Goal: Task Accomplishment & Management: Manage account settings

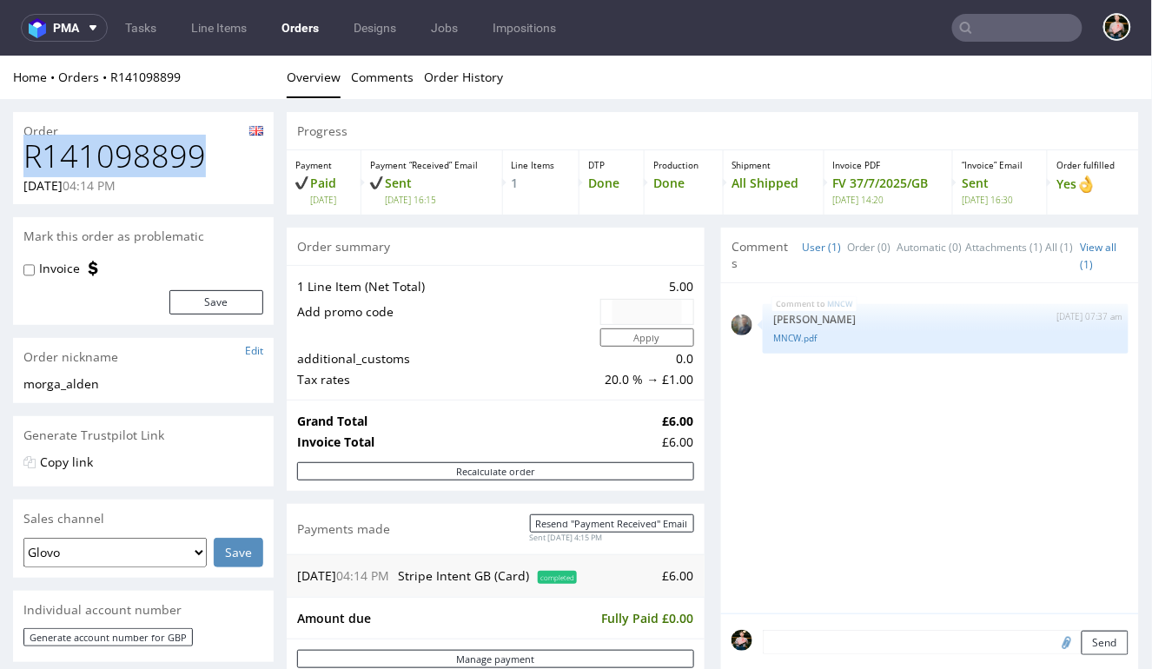
drag, startPoint x: 209, startPoint y: 151, endPoint x: 25, endPoint y: 151, distance: 184.2
click at [25, 151] on h1 "R141098899" at bounding box center [143, 155] width 240 height 35
copy h1 "R141098899"
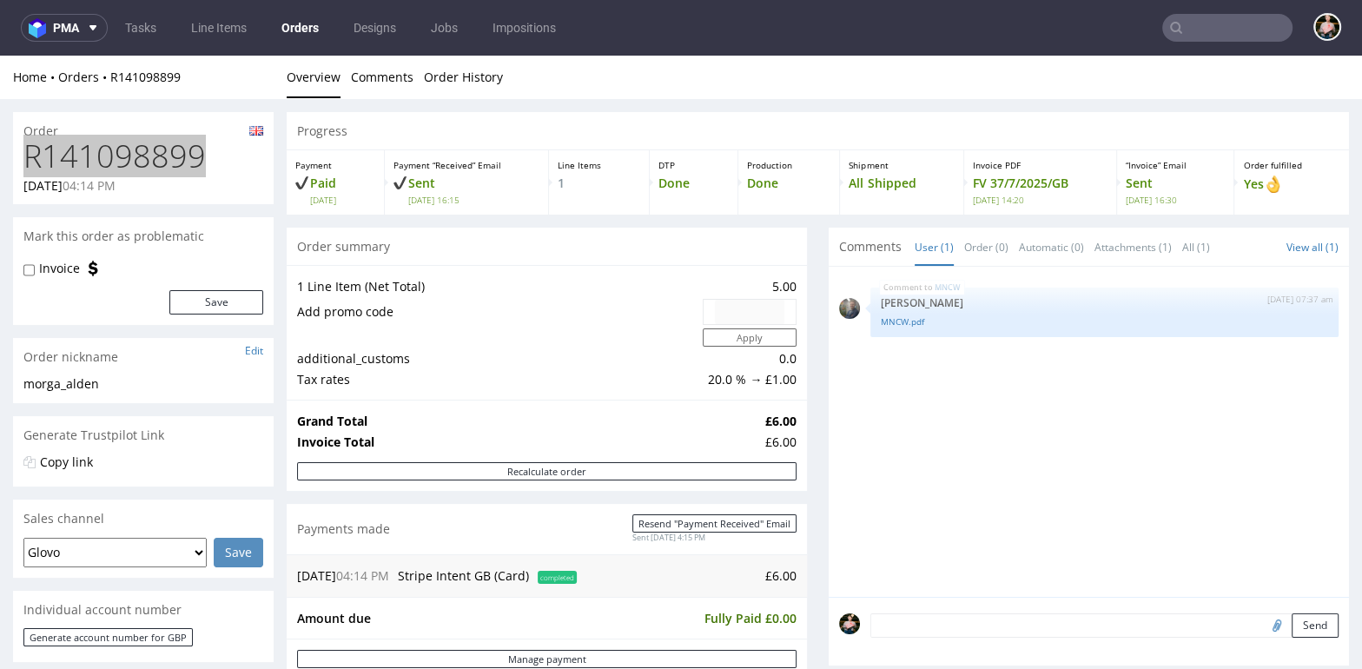
click at [1151, 33] on input "text" at bounding box center [1227, 28] width 130 height 28
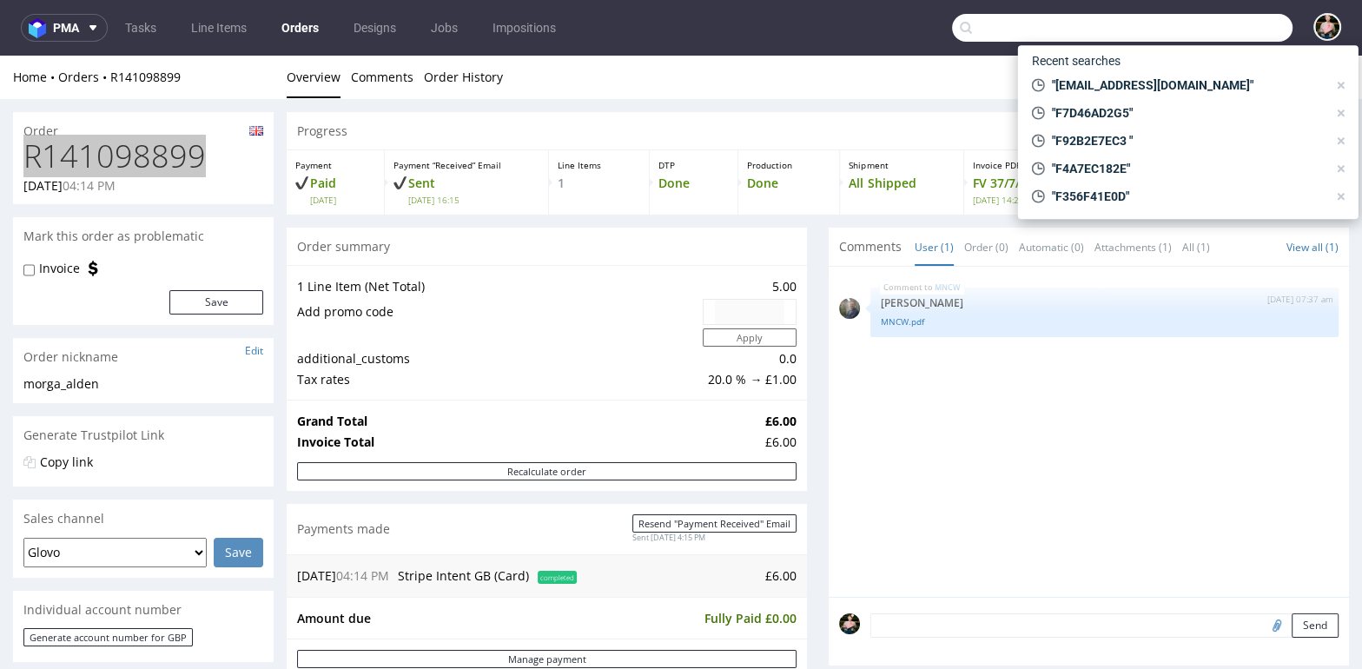
paste input "littleyoupro@gmail.com"
type input "littleyoupro@gmail.com"
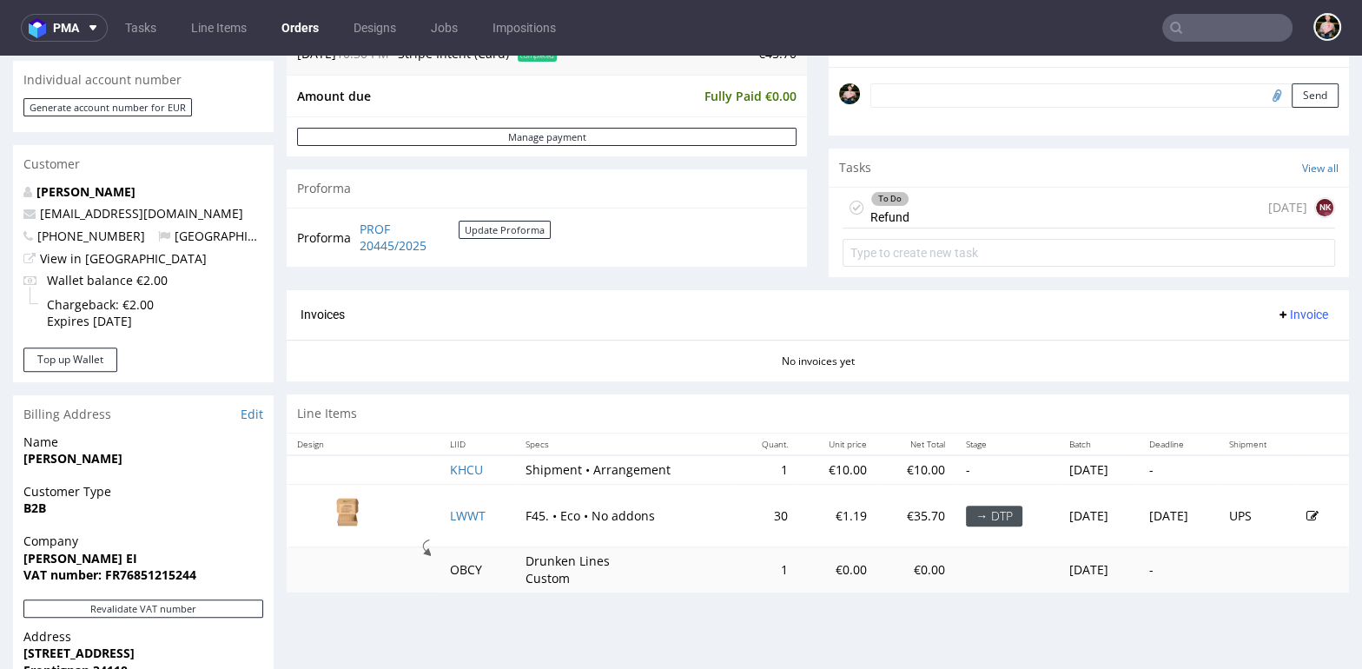
scroll to position [537, 0]
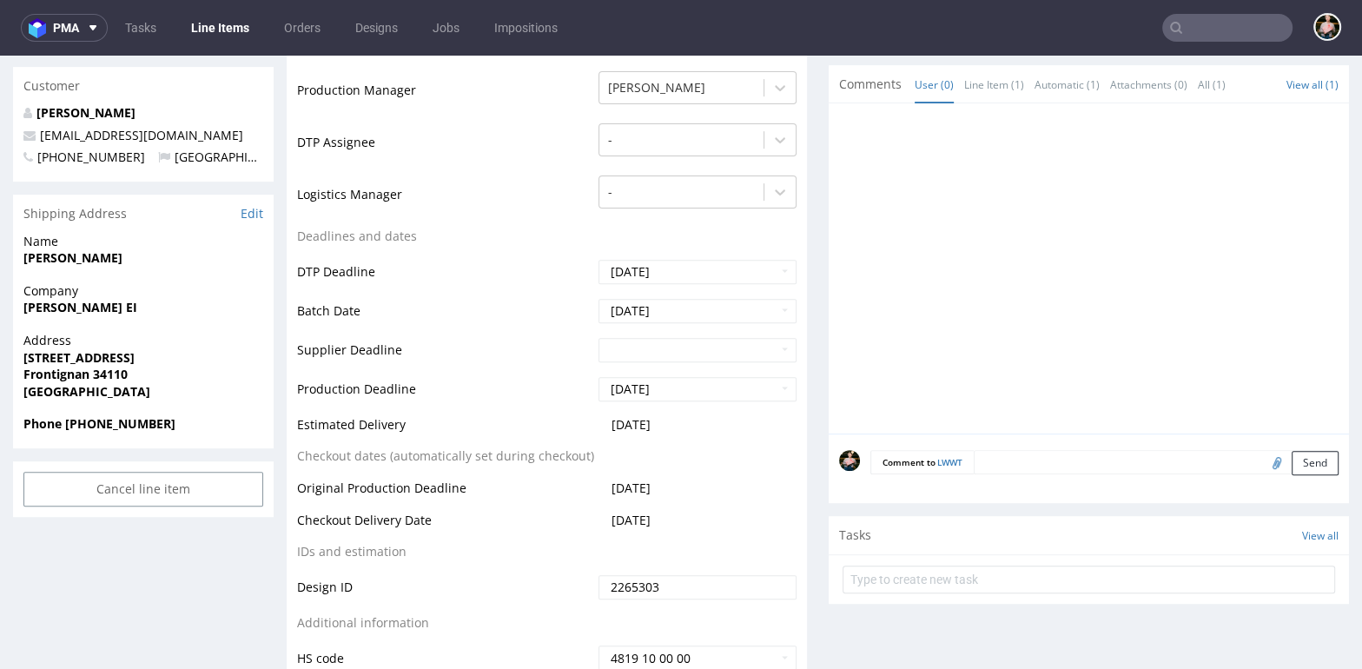
scroll to position [547, 0]
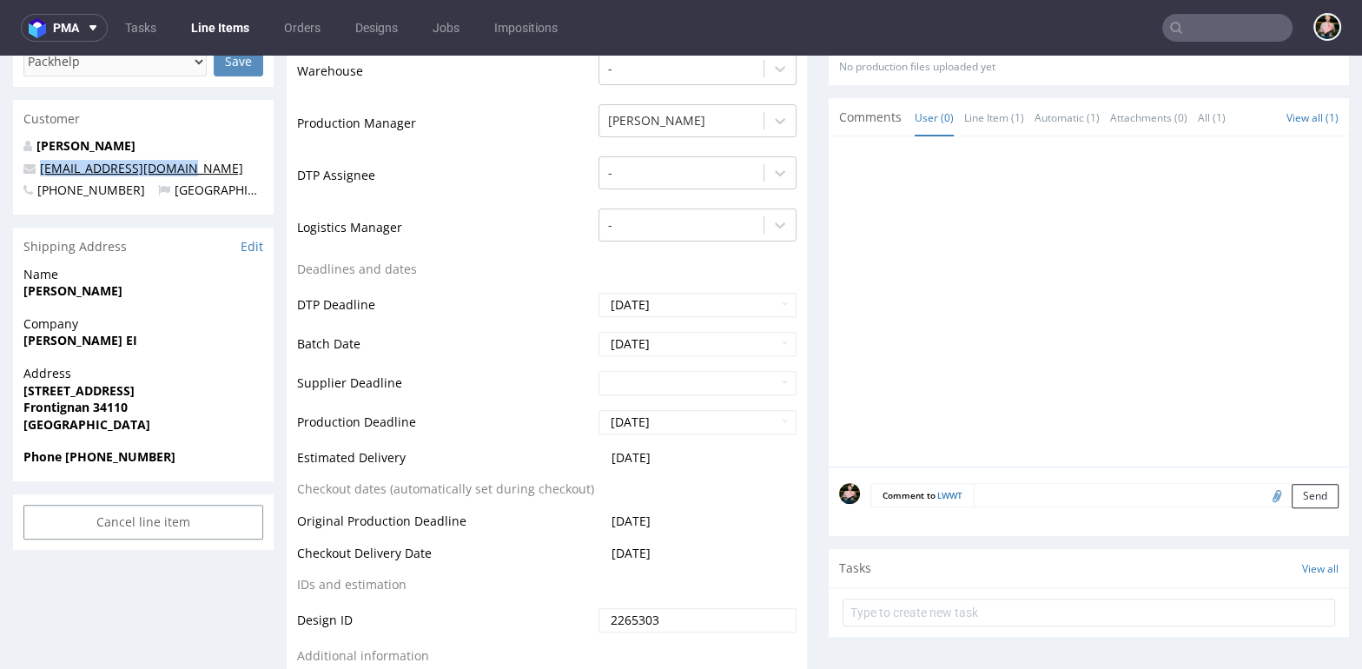
drag, startPoint x: 183, startPoint y: 169, endPoint x: 40, endPoint y: 168, distance: 143.3
click at [40, 168] on p "littleyoupro@gmail.com" at bounding box center [143, 168] width 240 height 17
copy link "littleyoupro@gmail.com"
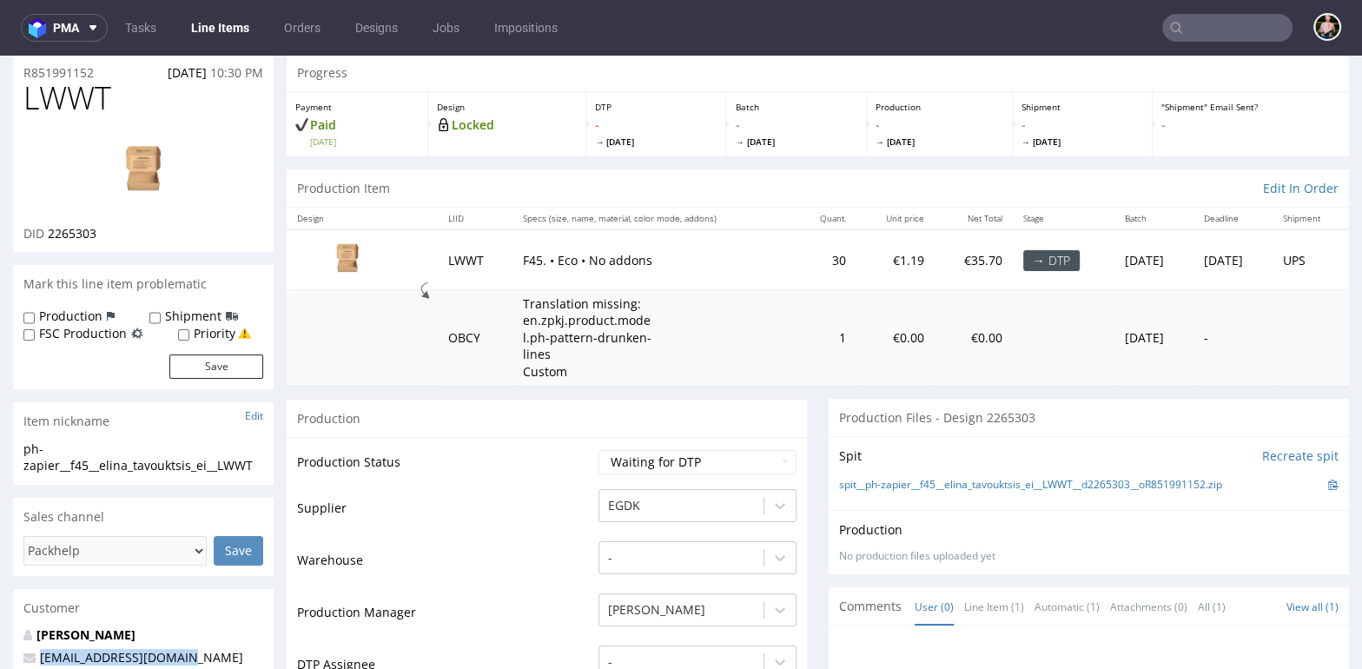
scroll to position [0, 0]
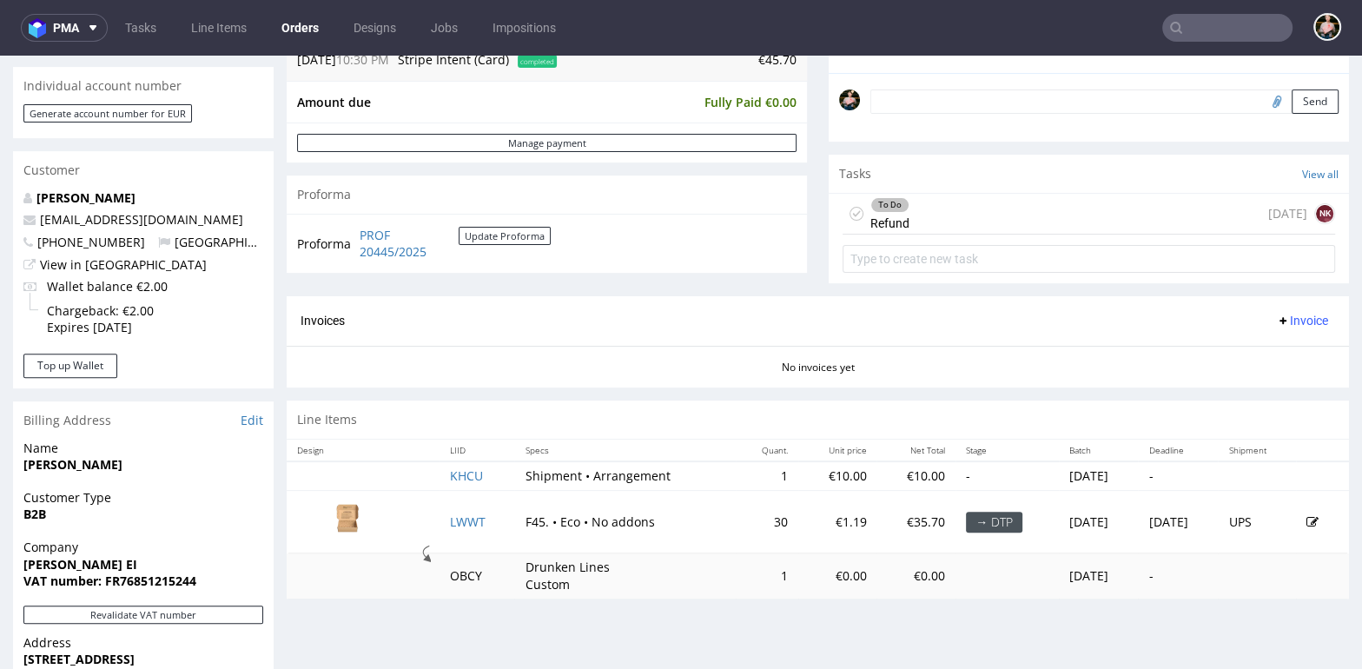
scroll to position [526, 0]
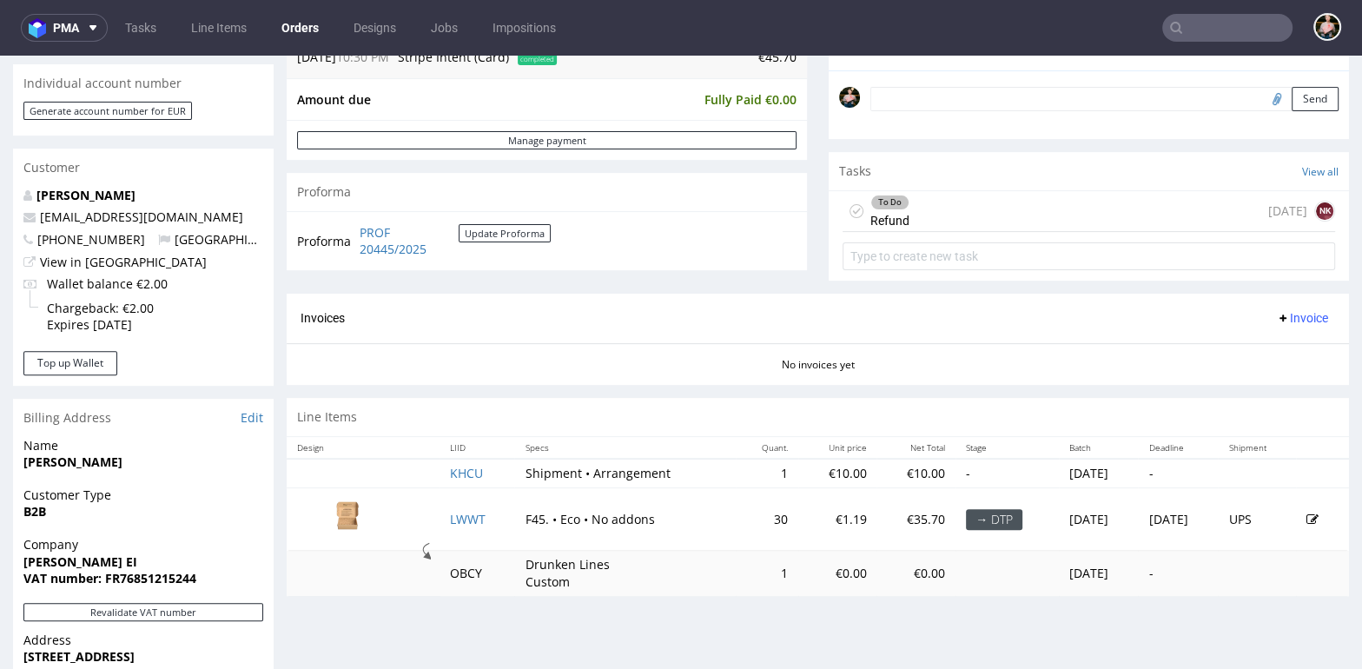
click at [352, 519] on img at bounding box center [347, 517] width 87 height 49
click at [349, 512] on img at bounding box center [347, 517] width 87 height 49
click at [349, 513] on img at bounding box center [347, 517] width 87 height 49
click at [336, 505] on img at bounding box center [347, 517] width 87 height 49
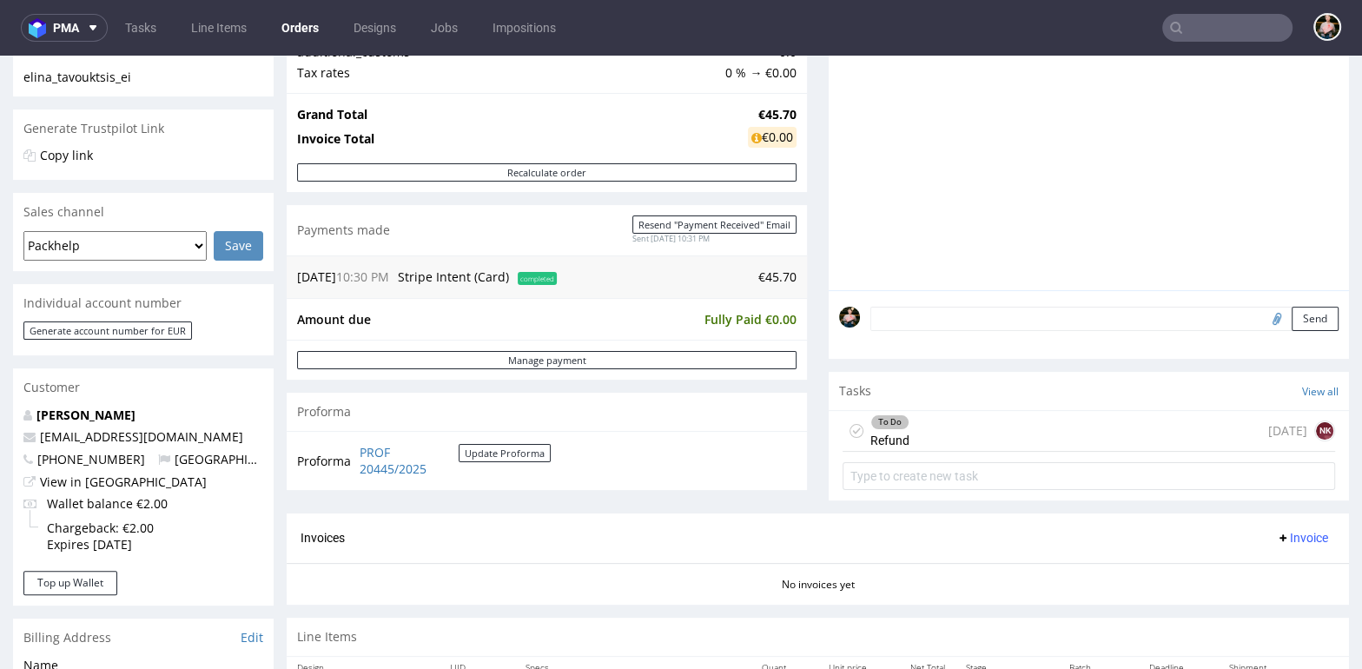
scroll to position [597, 0]
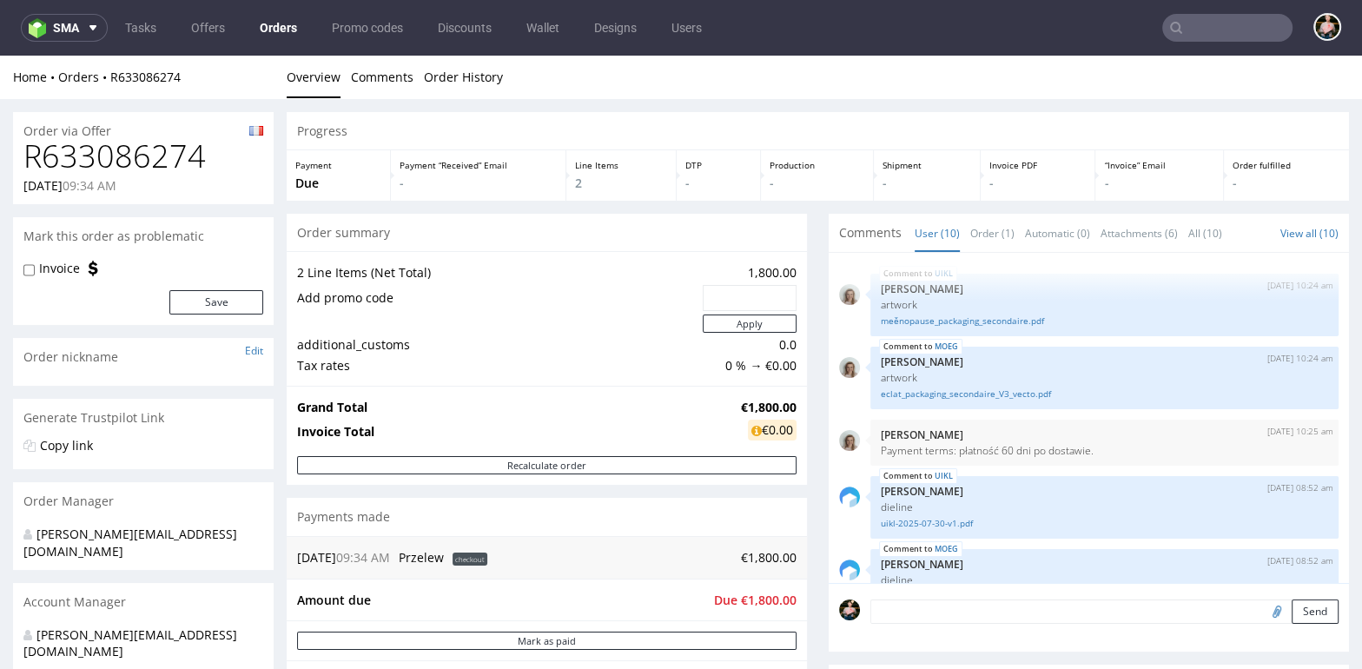
scroll to position [550, 0]
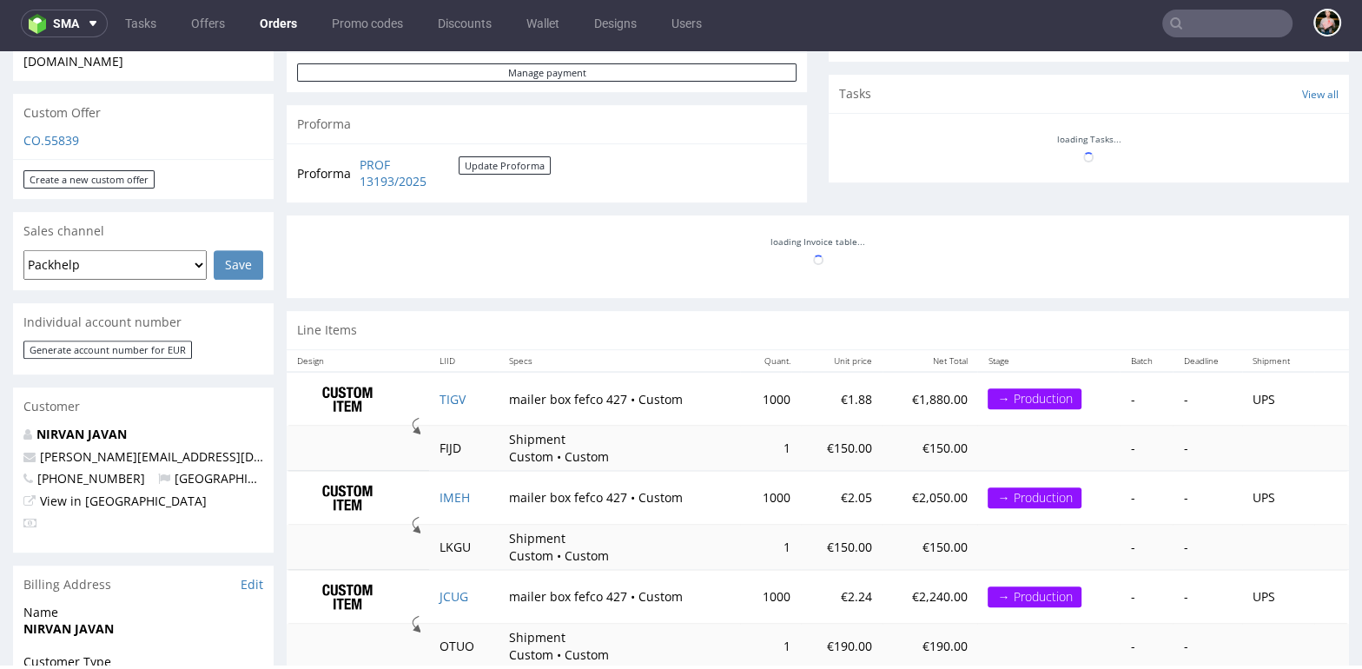
scroll to position [756, 0]
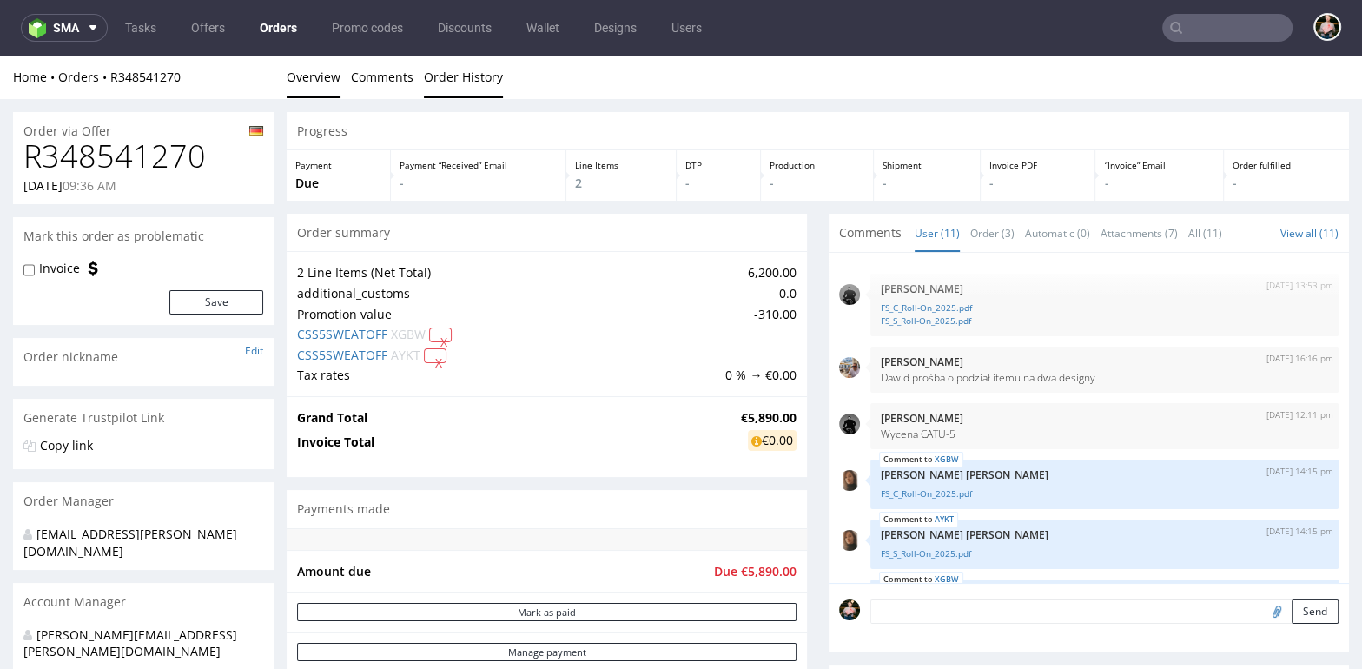
scroll to position [465, 0]
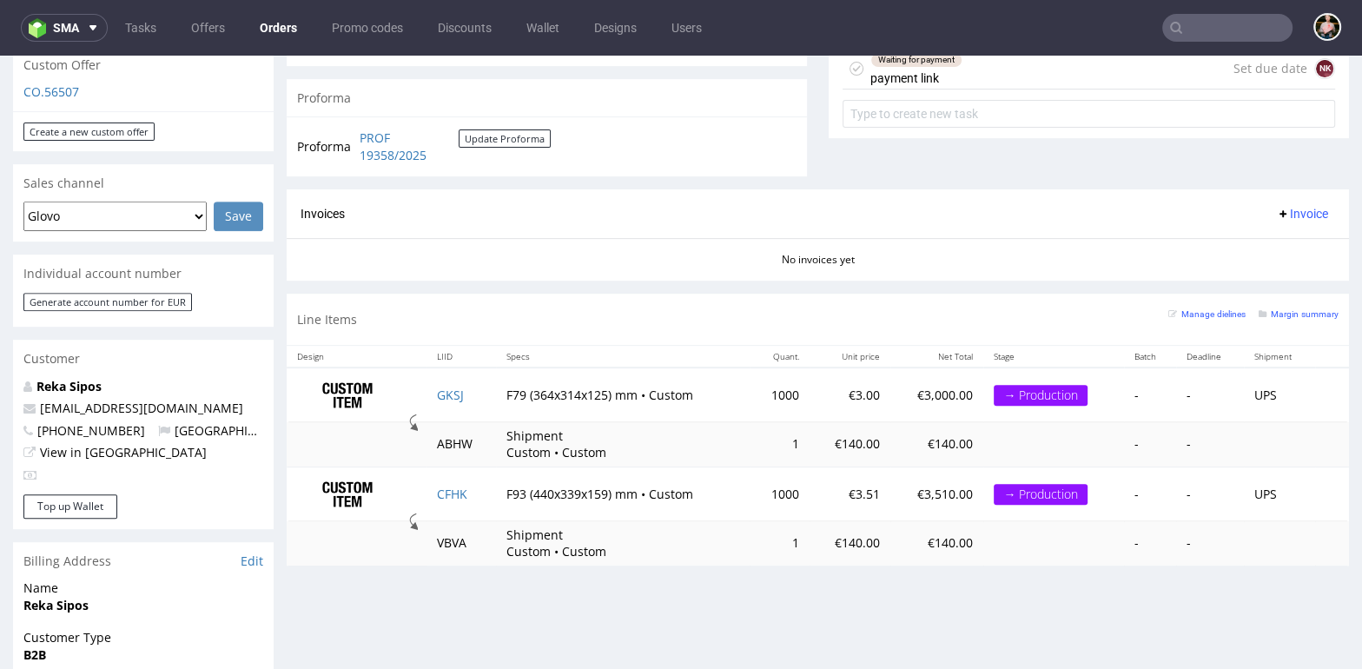
scroll to position [653, 0]
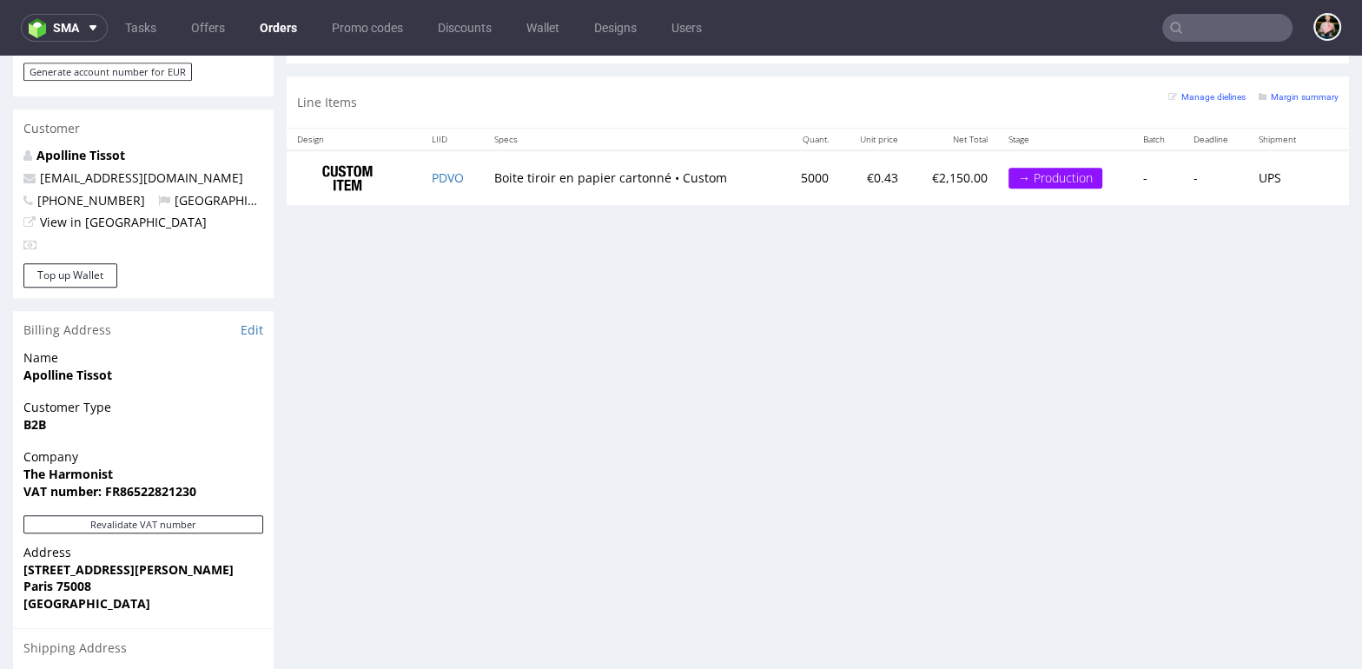
scroll to position [850, 0]
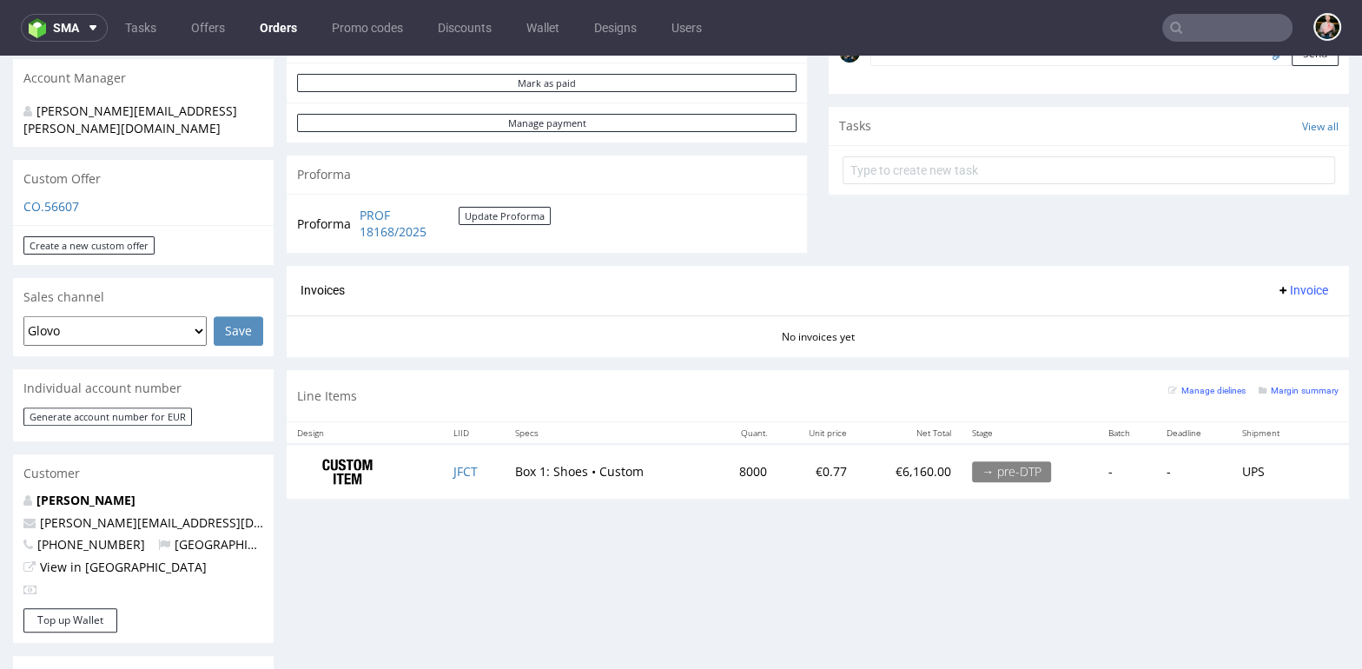
scroll to position [571, 0]
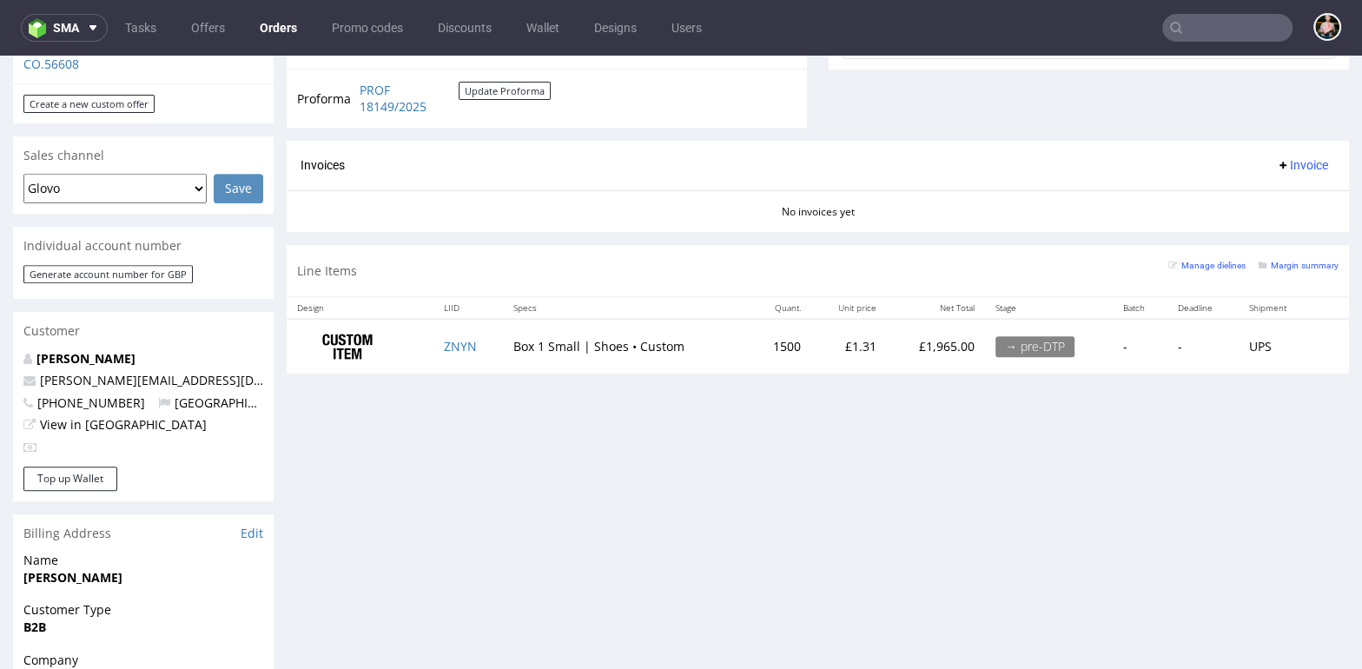
scroll to position [691, 0]
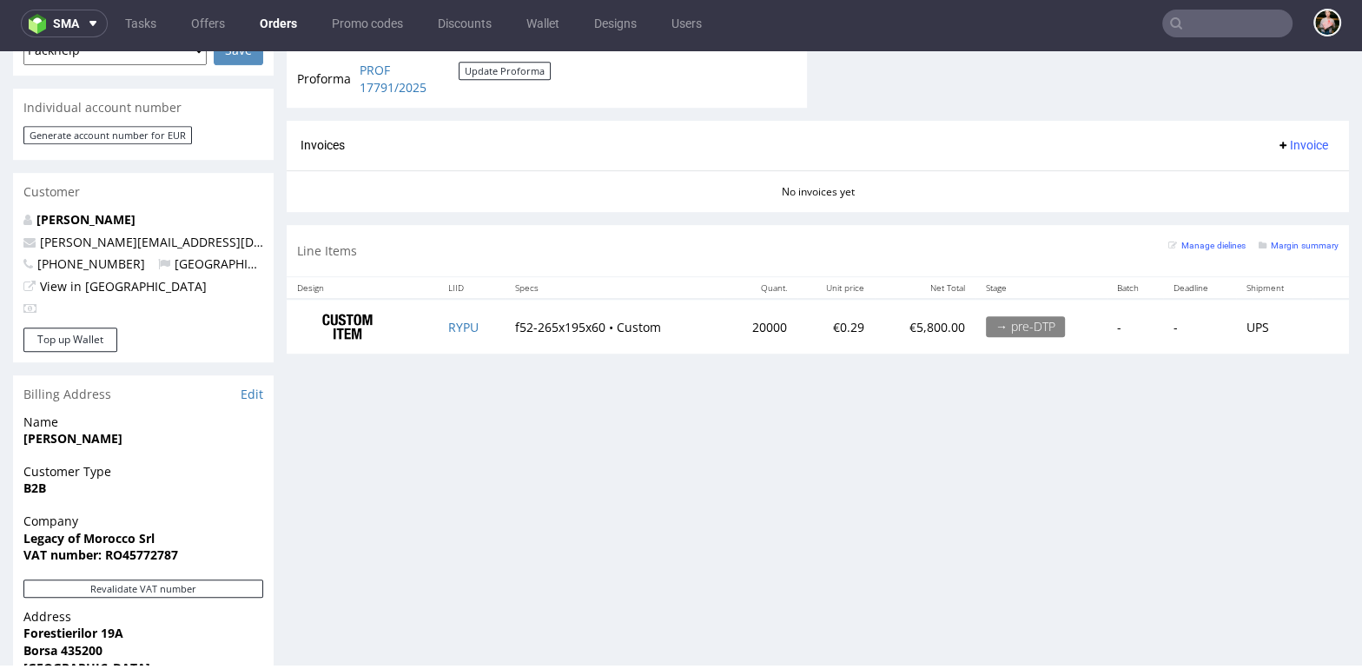
scroll to position [801, 0]
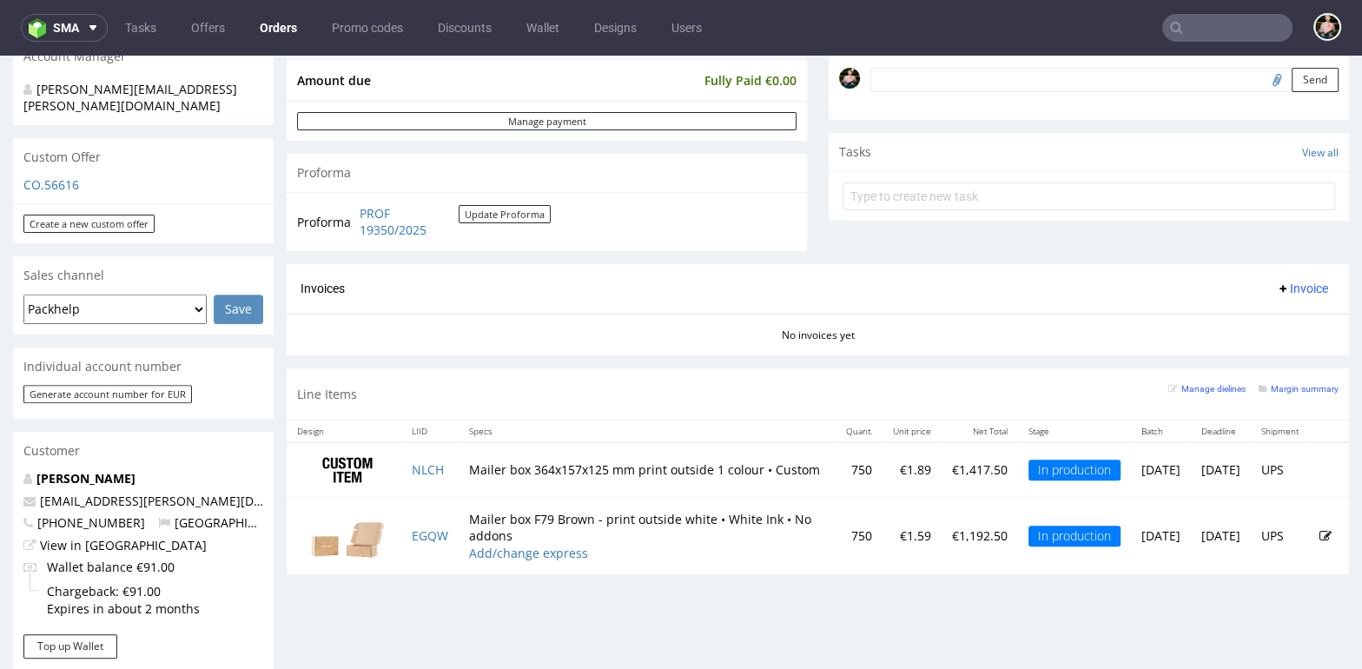
scroll to position [543, 0]
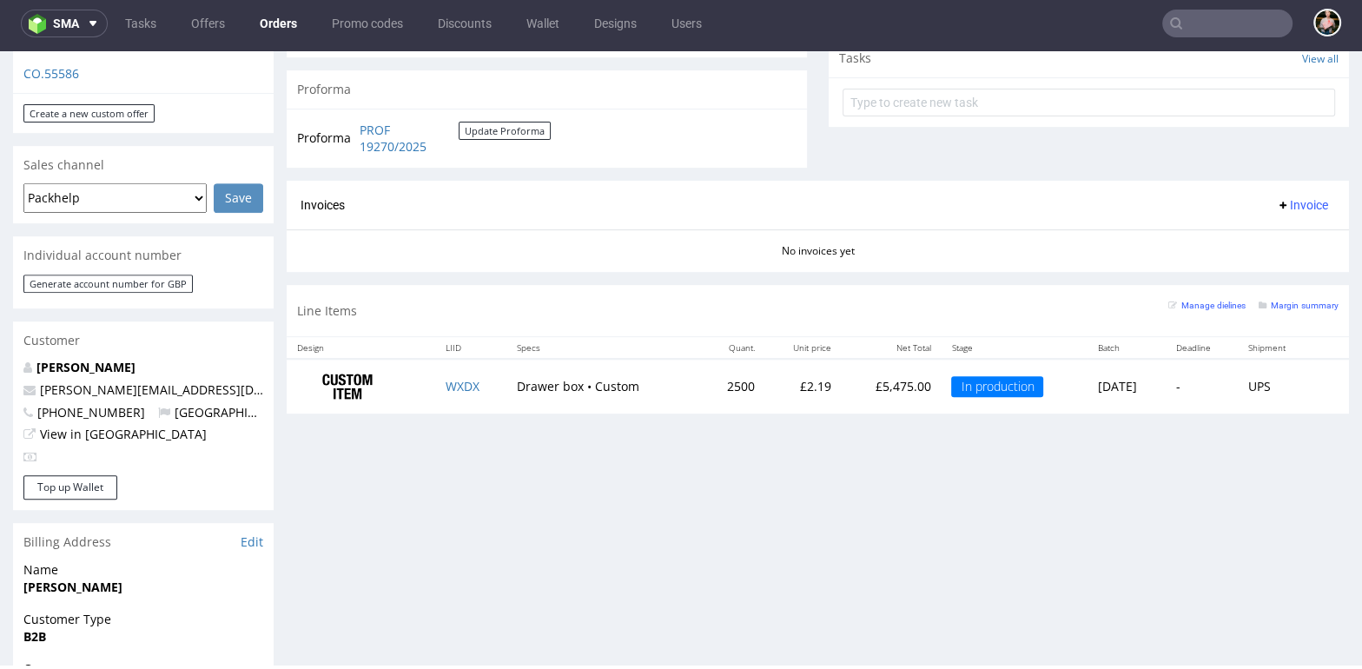
scroll to position [652, 0]
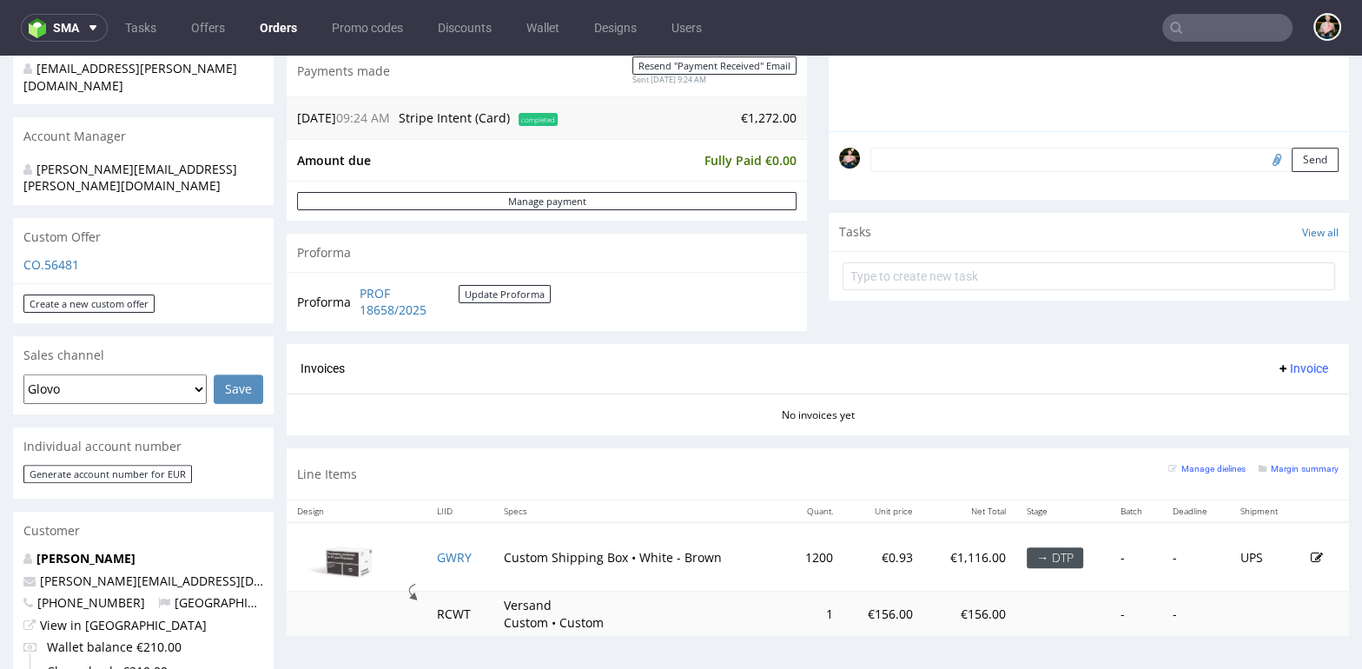
scroll to position [405, 0]
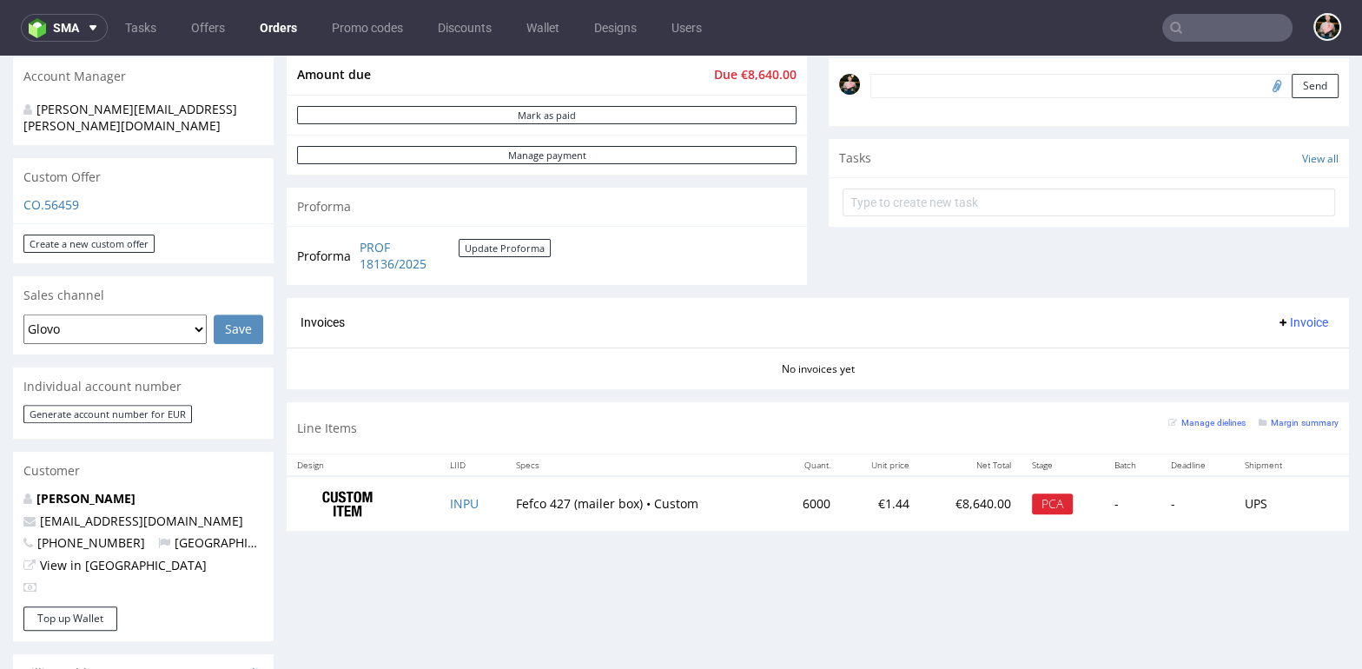
scroll to position [665, 0]
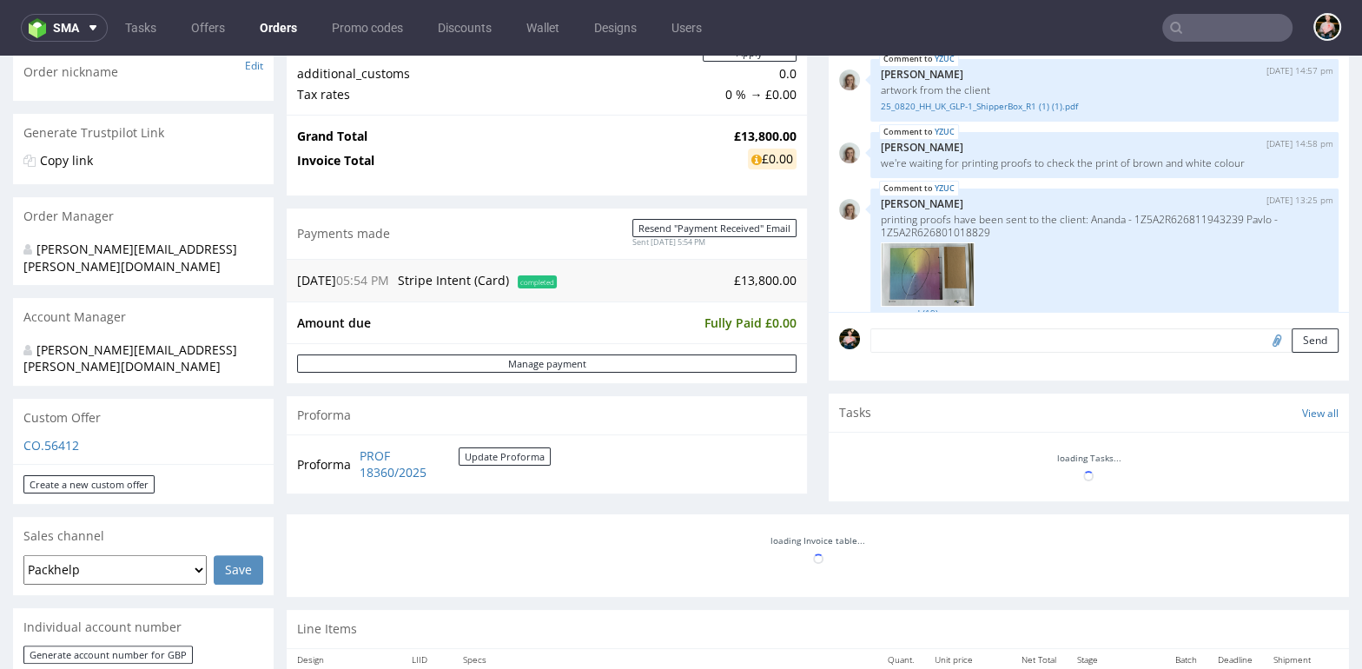
scroll to position [726, 0]
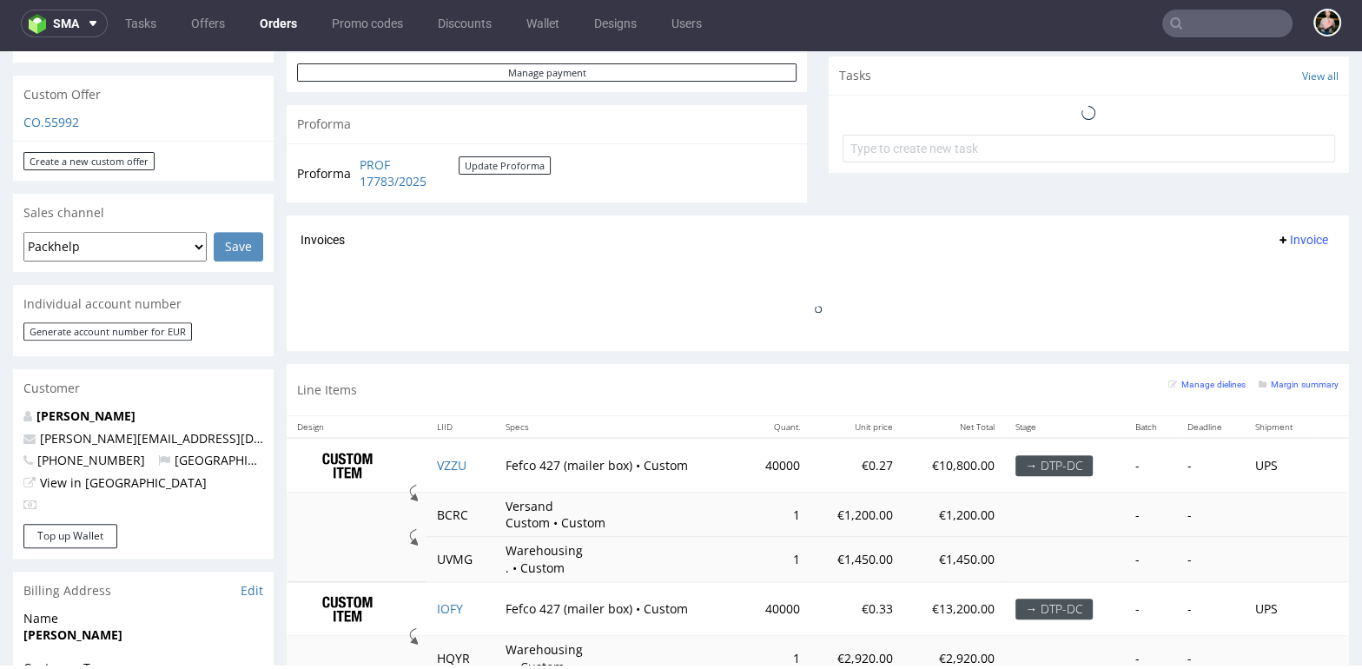
scroll to position [814, 0]
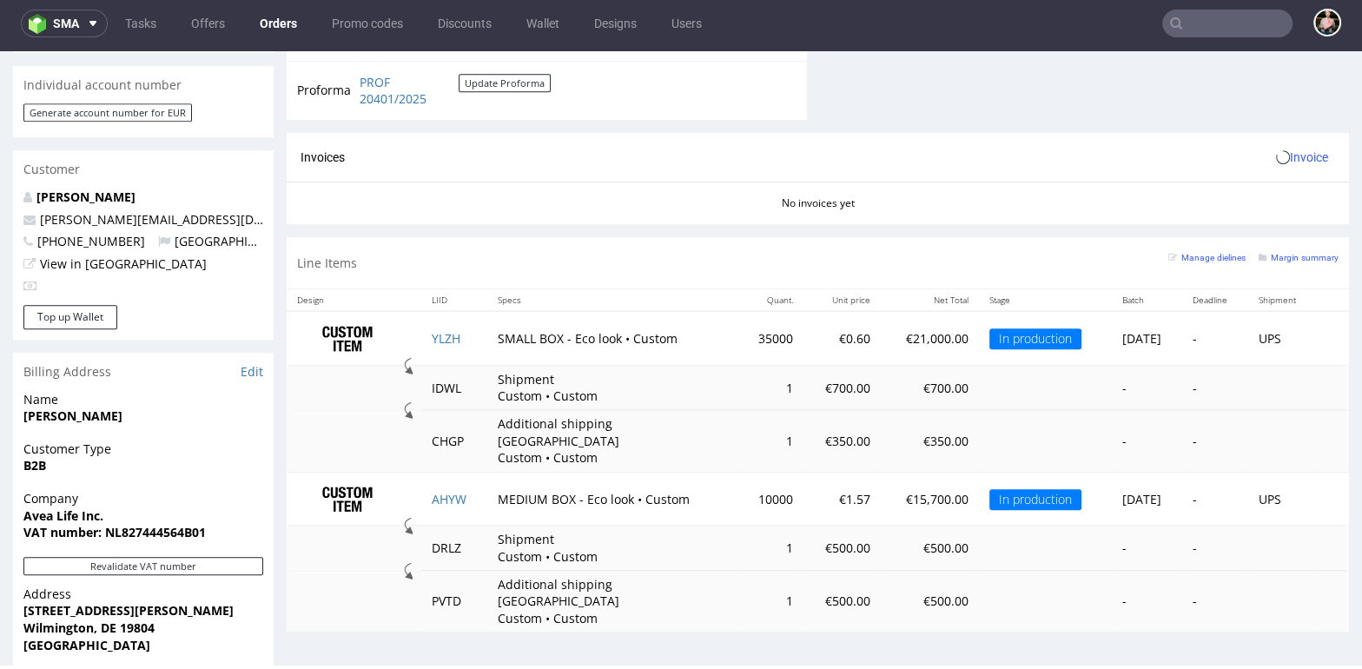
scroll to position [829, 0]
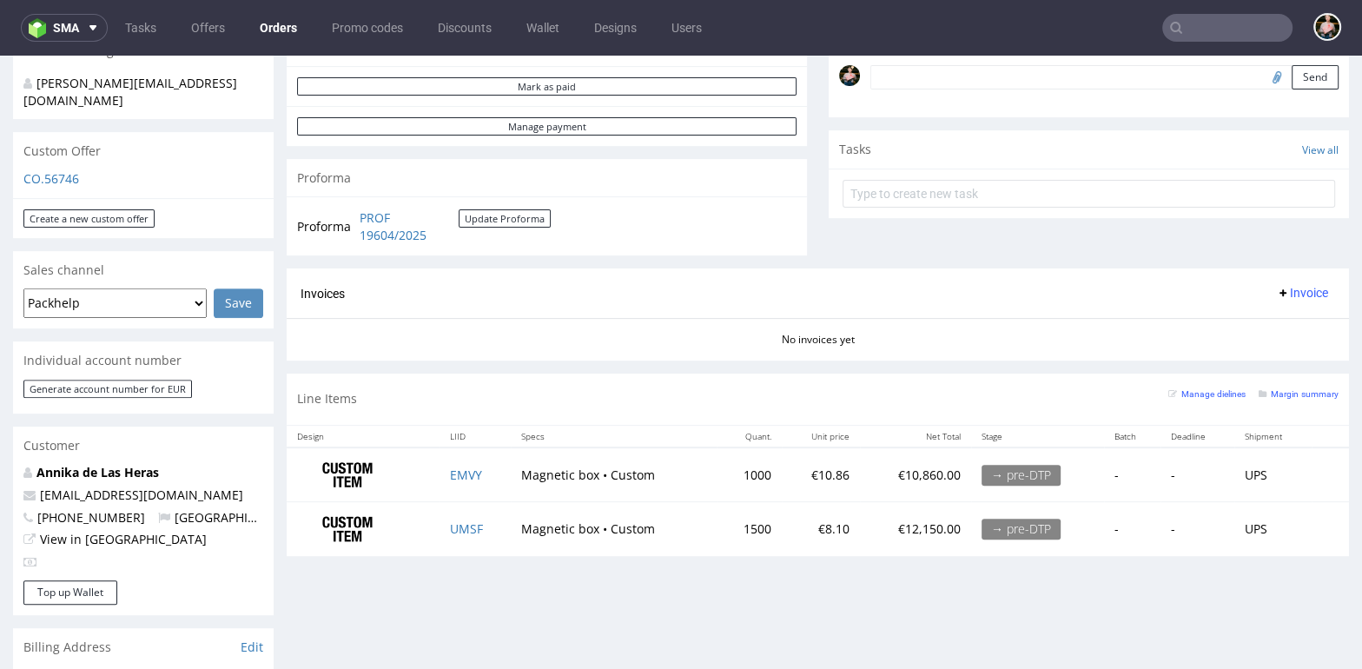
scroll to position [536, 0]
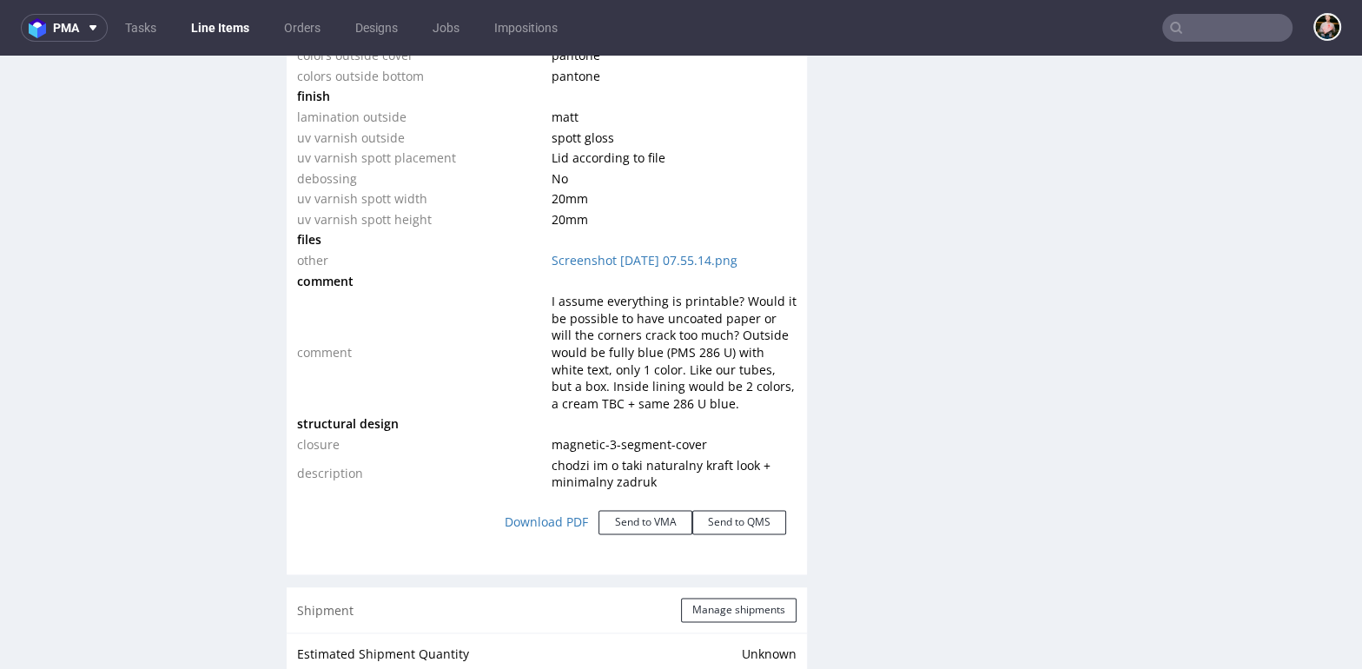
scroll to position [2104, 0]
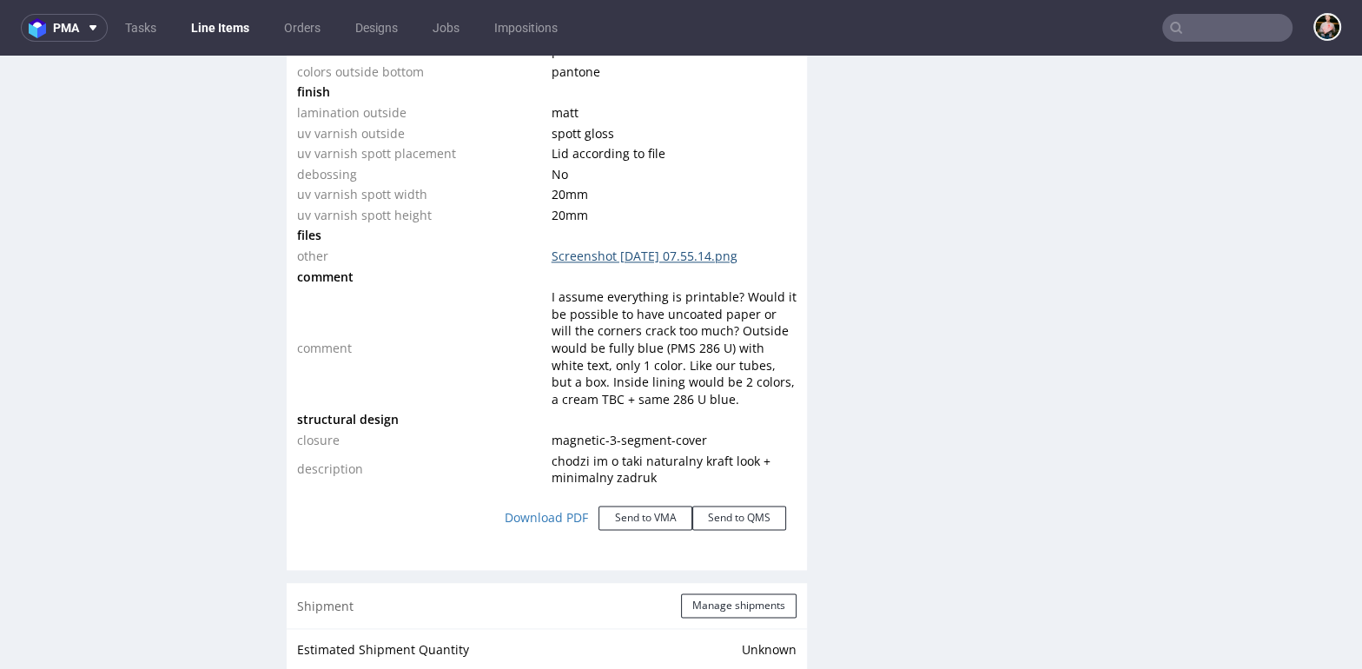
click at [660, 253] on link "Screenshot 2025-09-05 at 07.55.14.png" at bounding box center [645, 256] width 186 height 17
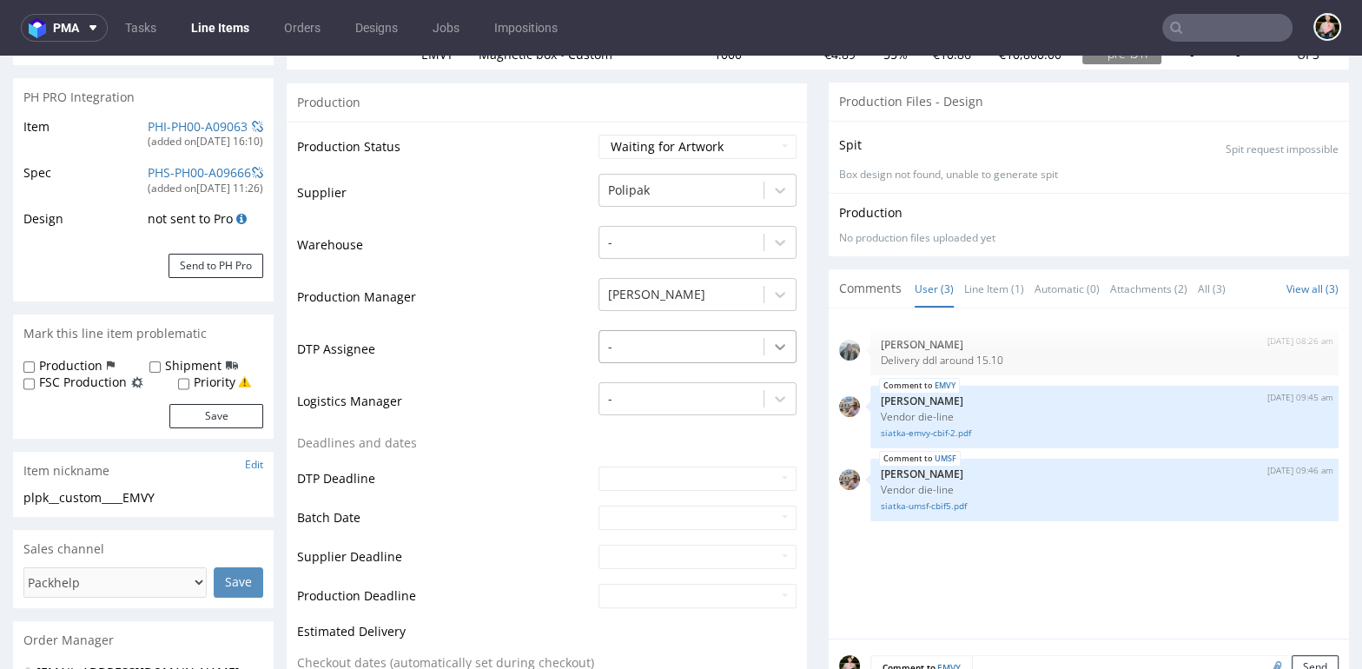
scroll to position [235, 0]
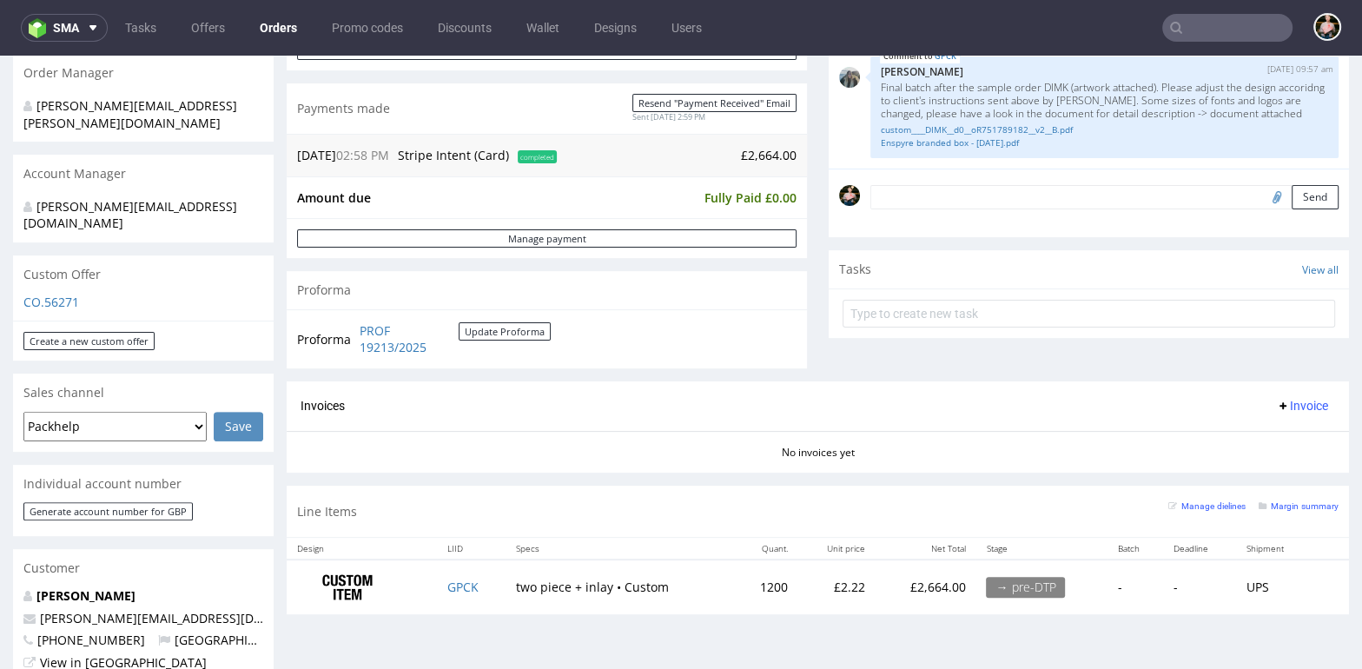
scroll to position [461, 0]
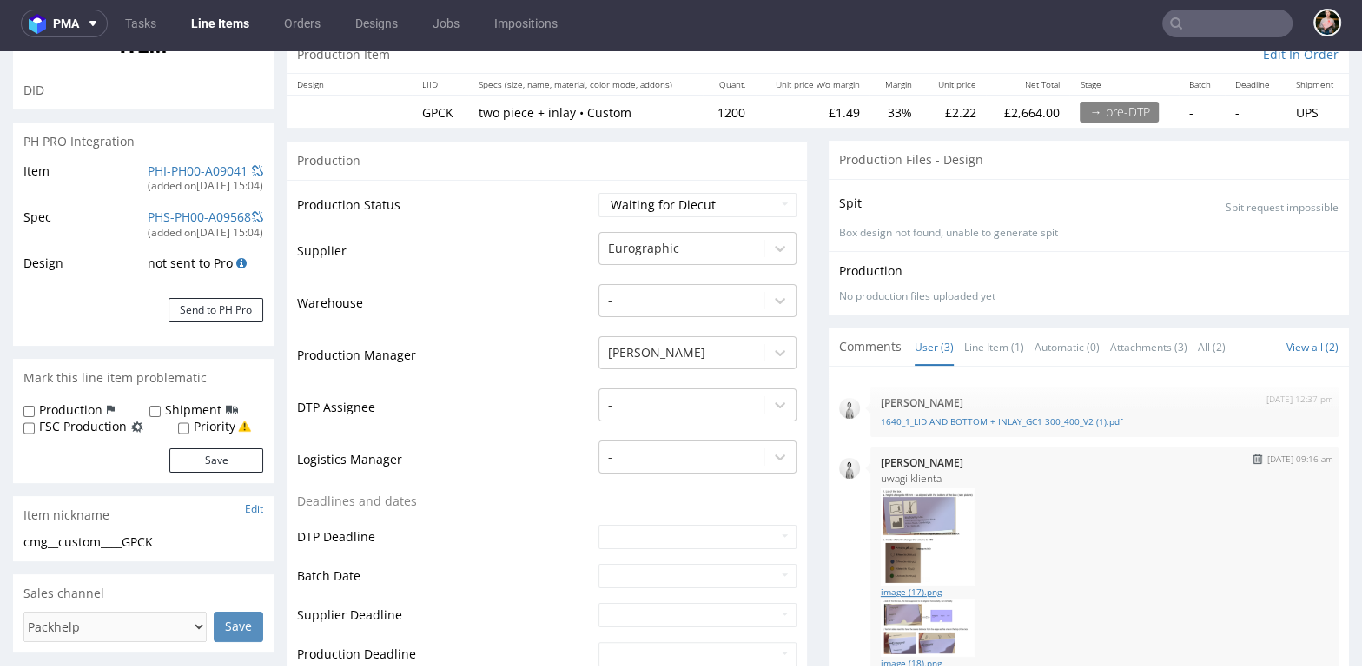
scroll to position [181, 0]
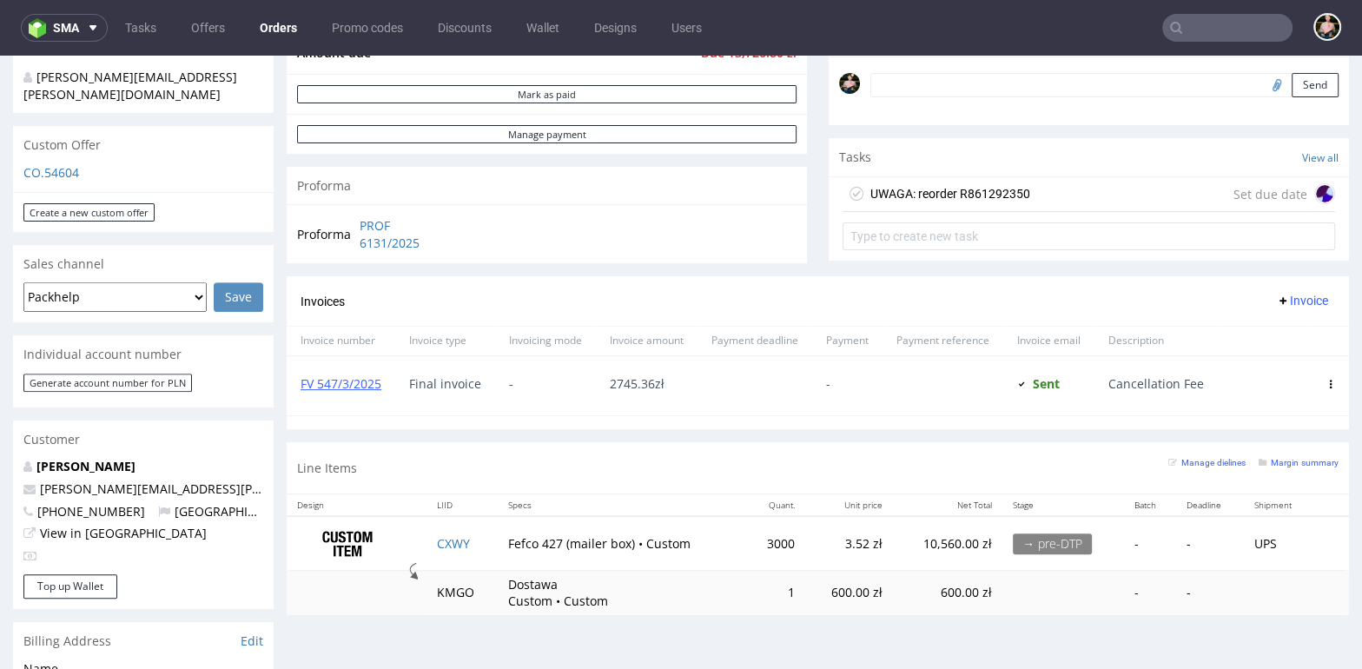
scroll to position [573, 0]
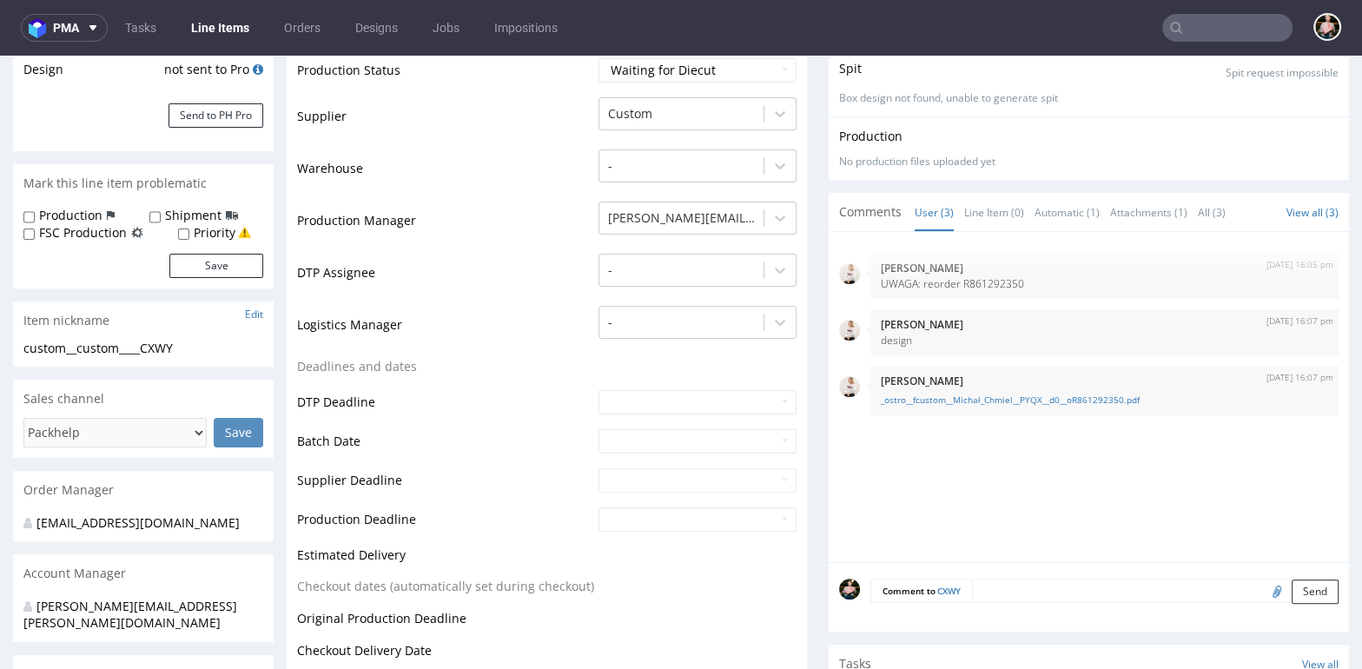
scroll to position [354, 0]
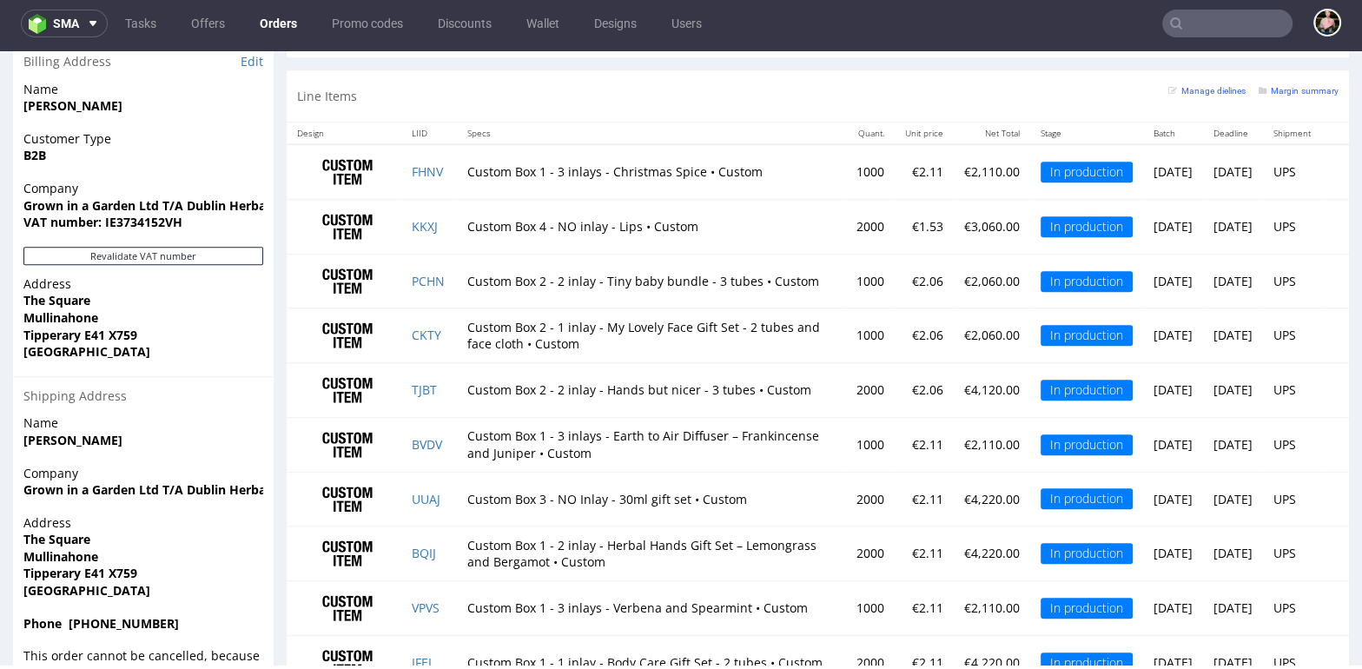
scroll to position [1141, 0]
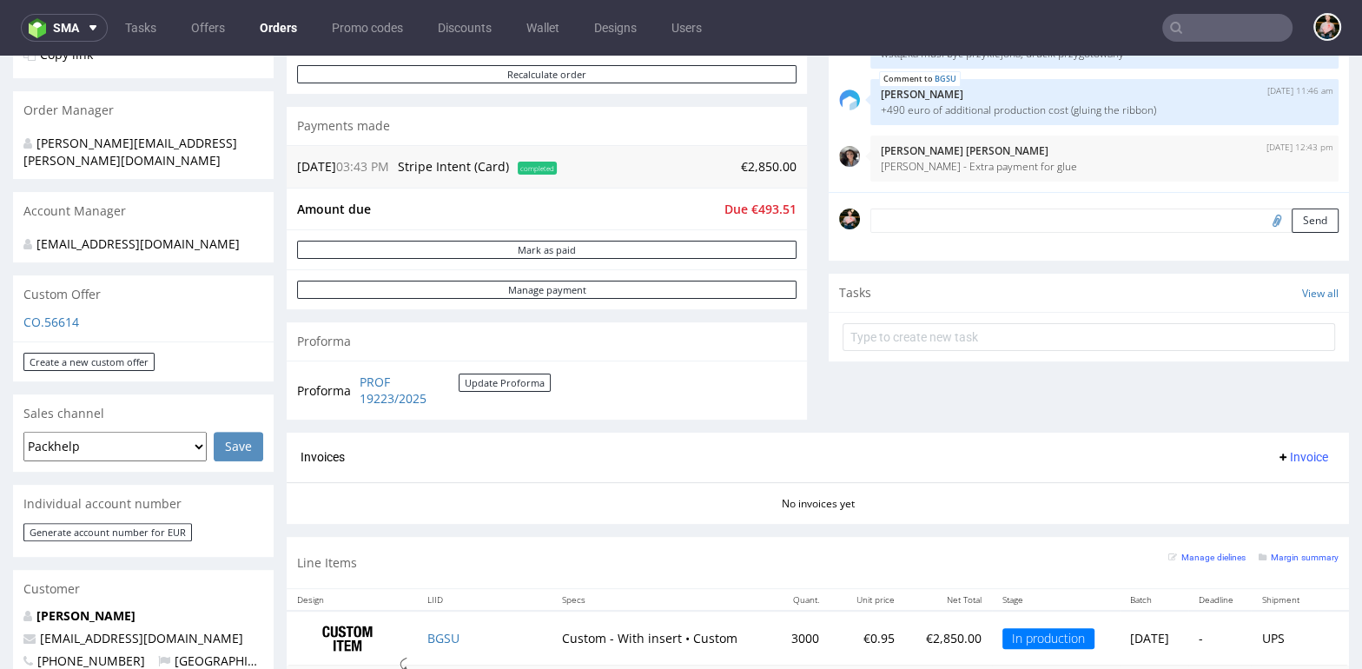
scroll to position [376, 0]
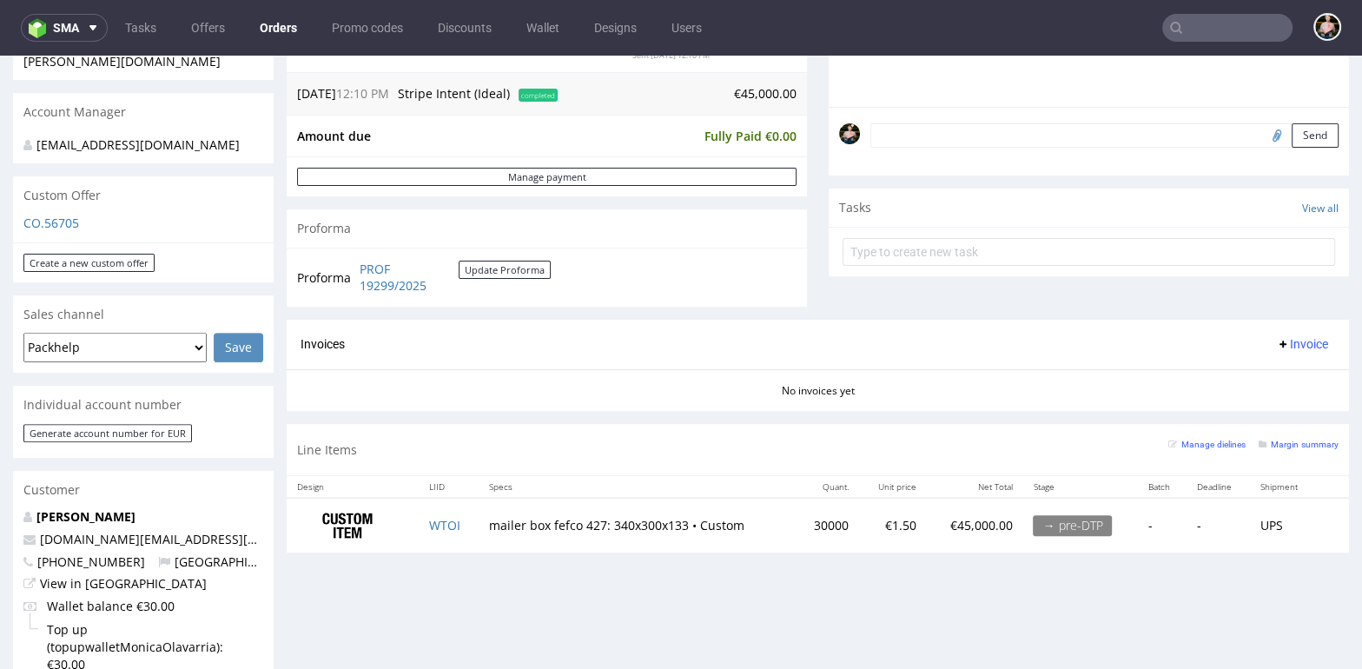
scroll to position [495, 0]
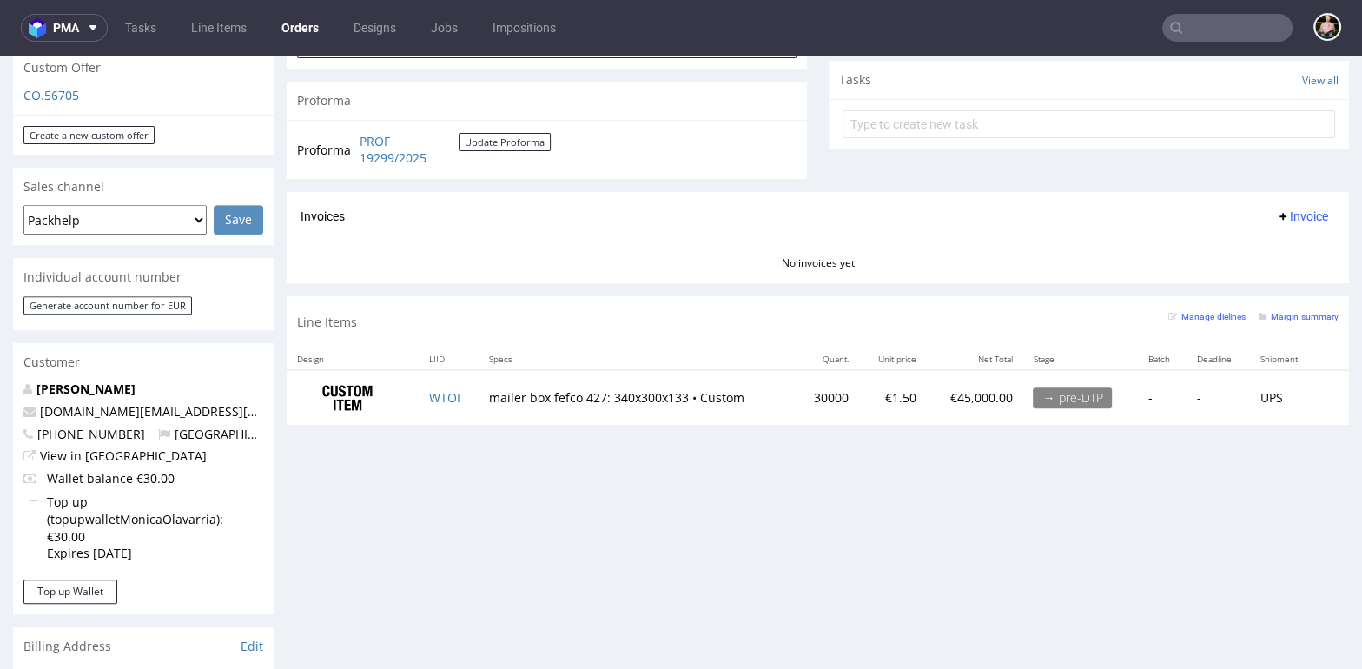
scroll to position [619, 0]
click at [93, 457] on link "View in [GEOGRAPHIC_DATA]" at bounding box center [123, 454] width 167 height 17
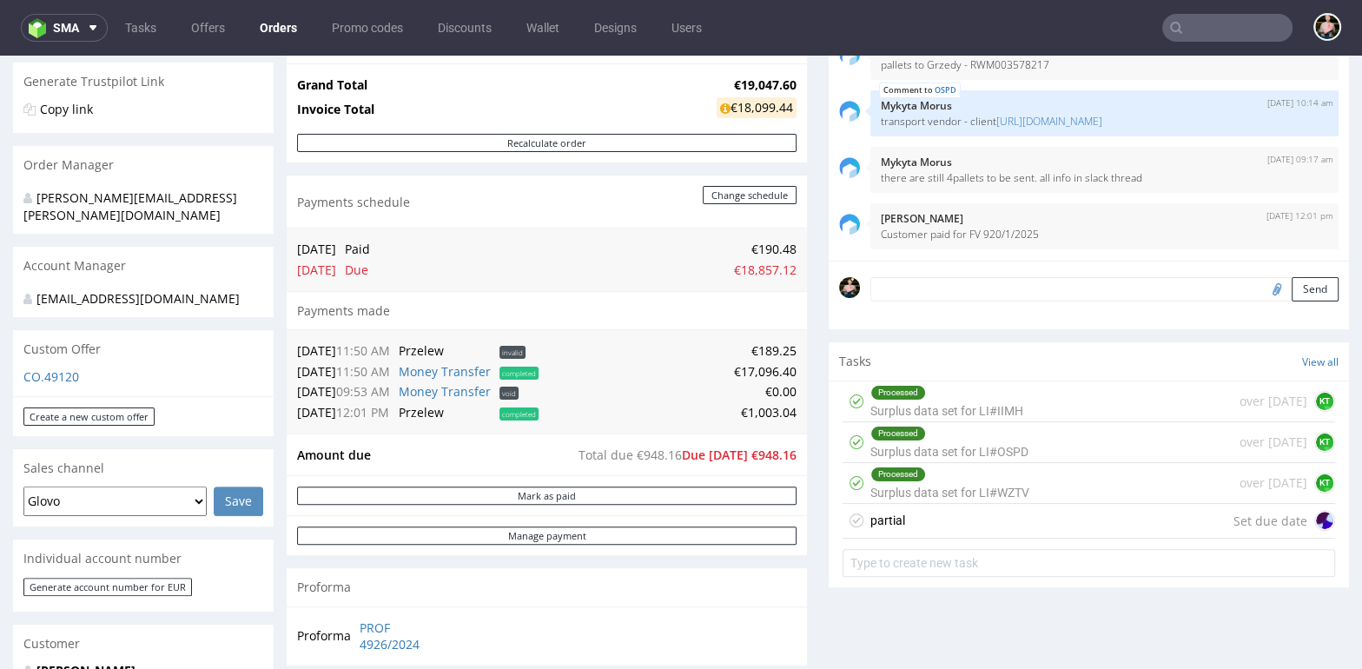
scroll to position [334, 0]
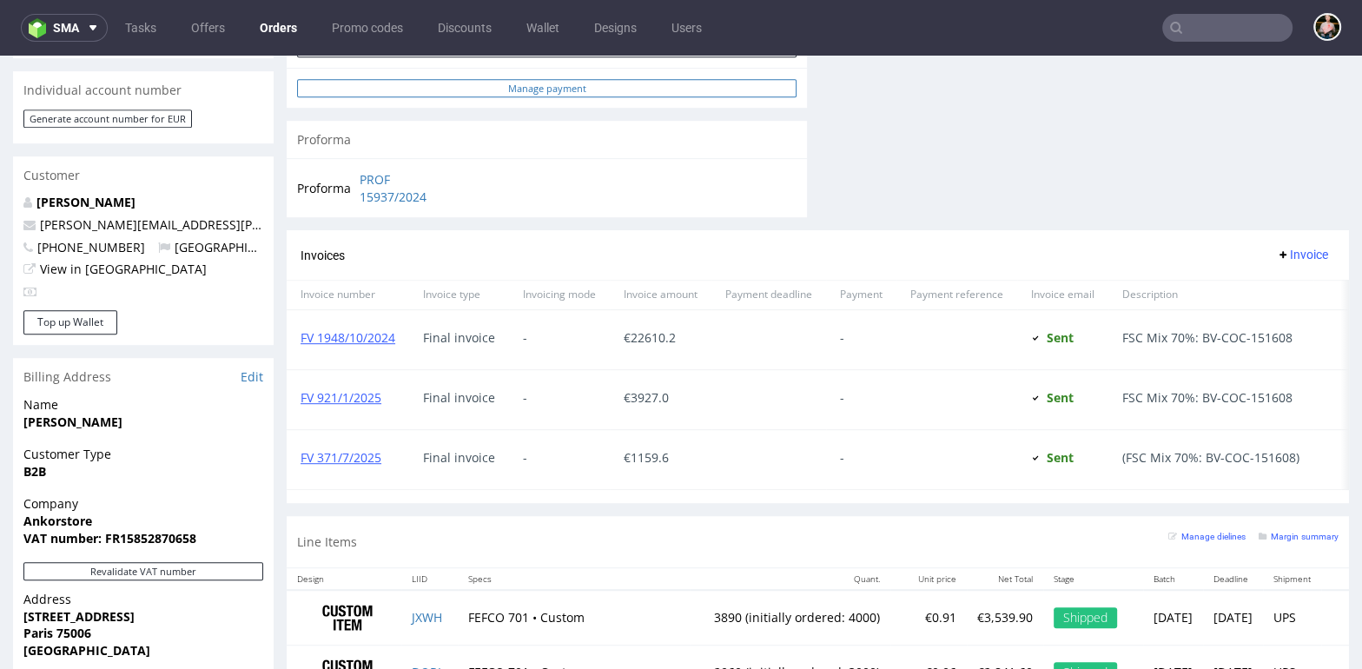
scroll to position [806, 0]
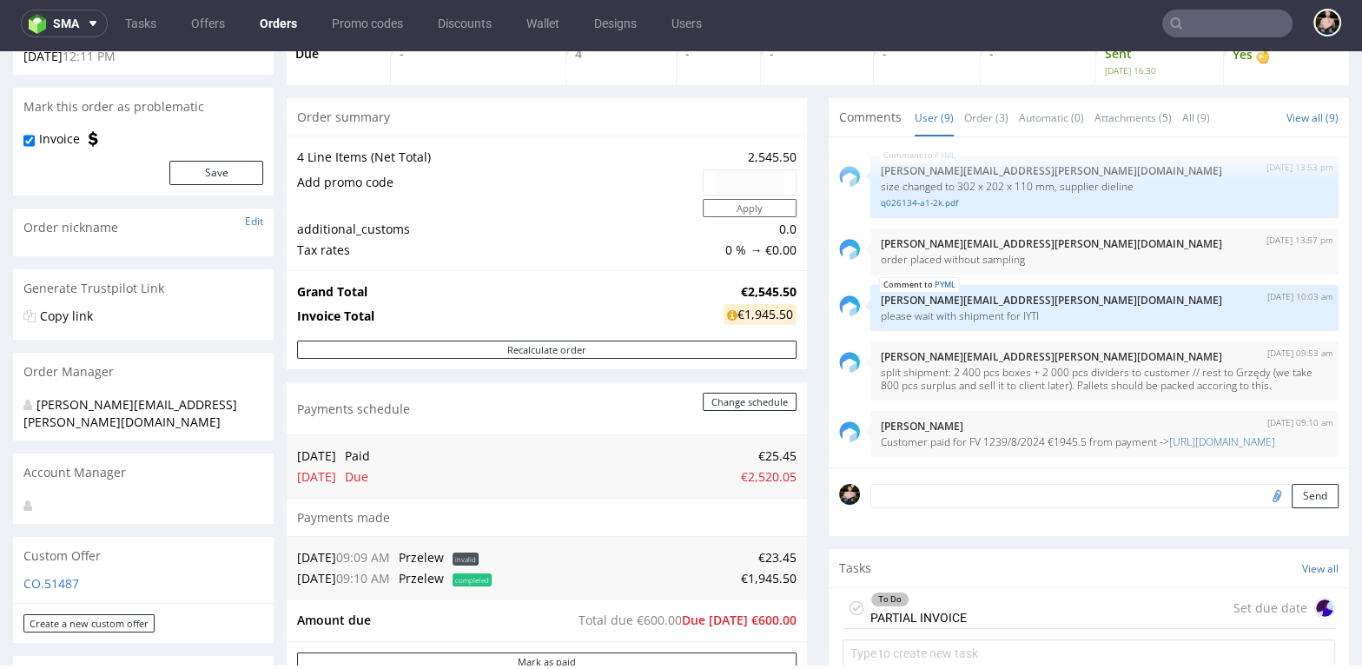
scroll to position [120, 0]
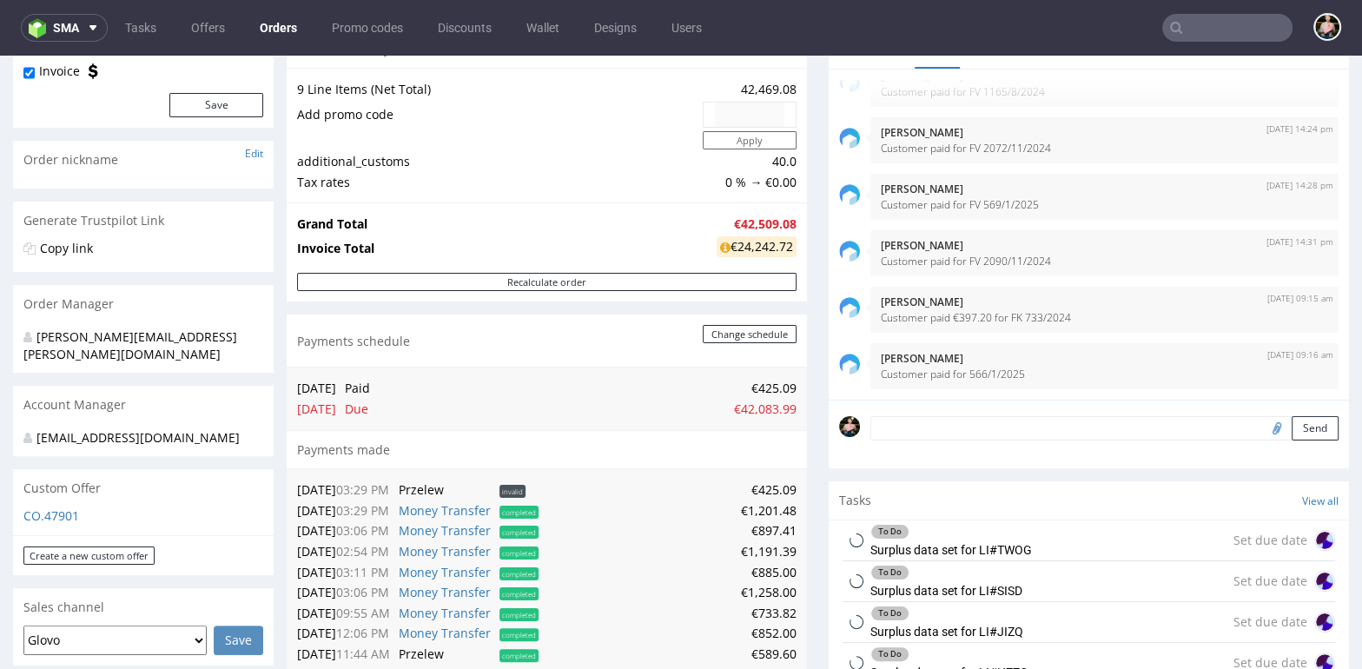
scroll to position [203, 0]
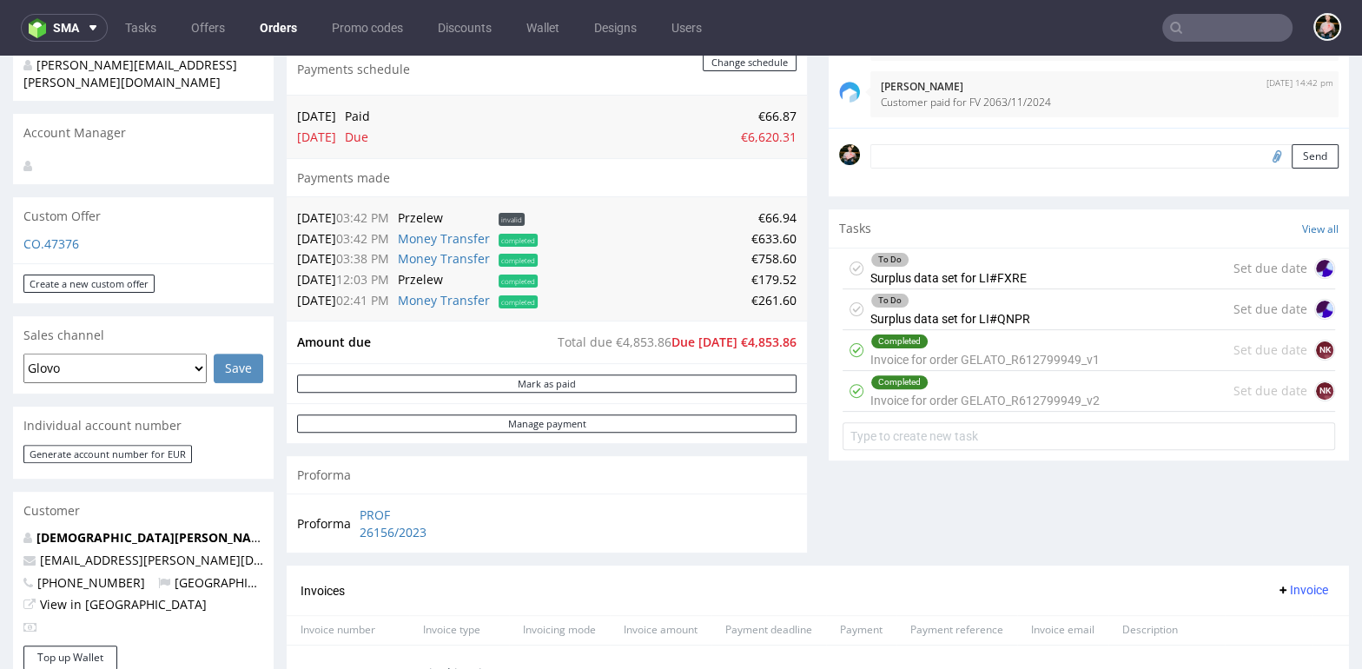
scroll to position [470, 0]
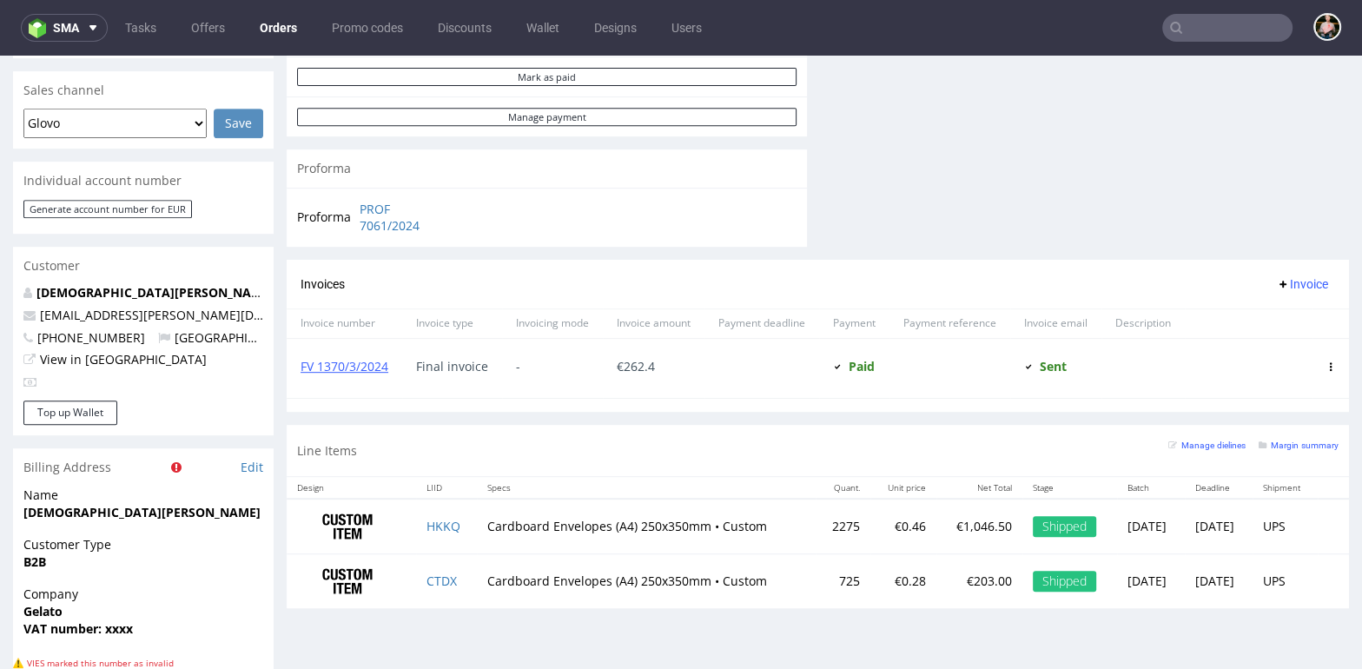
scroll to position [722, 0]
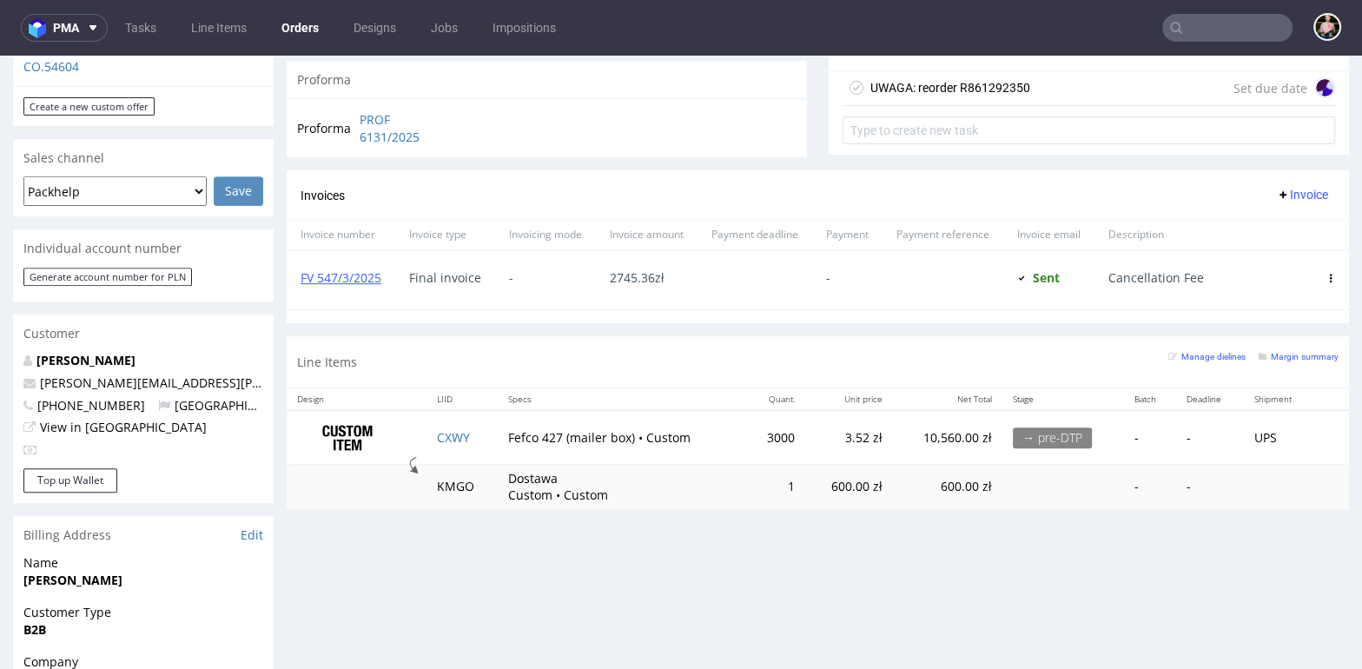
scroll to position [688, 0]
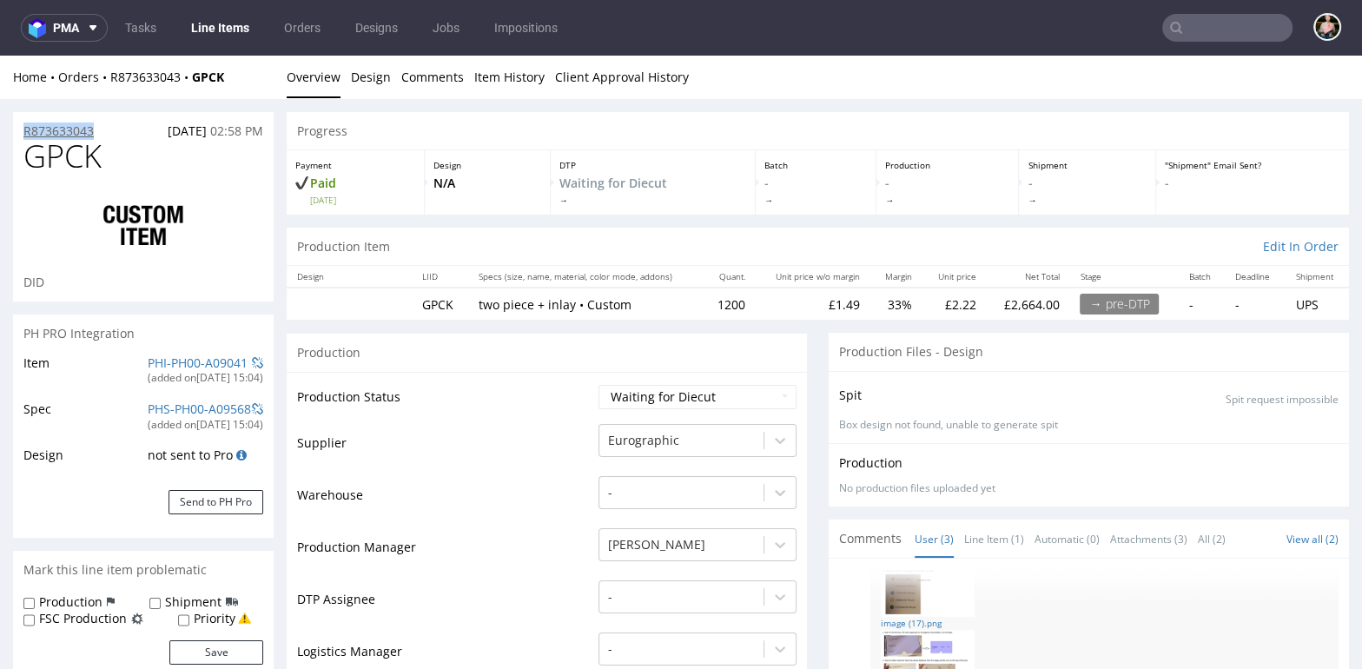
drag, startPoint x: 106, startPoint y: 131, endPoint x: 24, endPoint y: 131, distance: 81.7
click at [24, 131] on div "R873633043 [DATE] 02:58 PM" at bounding box center [143, 126] width 261 height 28
copy p "R873633043"
click at [241, 76] on div "Home Orders R873633043 GPCK" at bounding box center [143, 77] width 261 height 17
drag, startPoint x: 244, startPoint y: 76, endPoint x: 198, endPoint y: 76, distance: 46.0
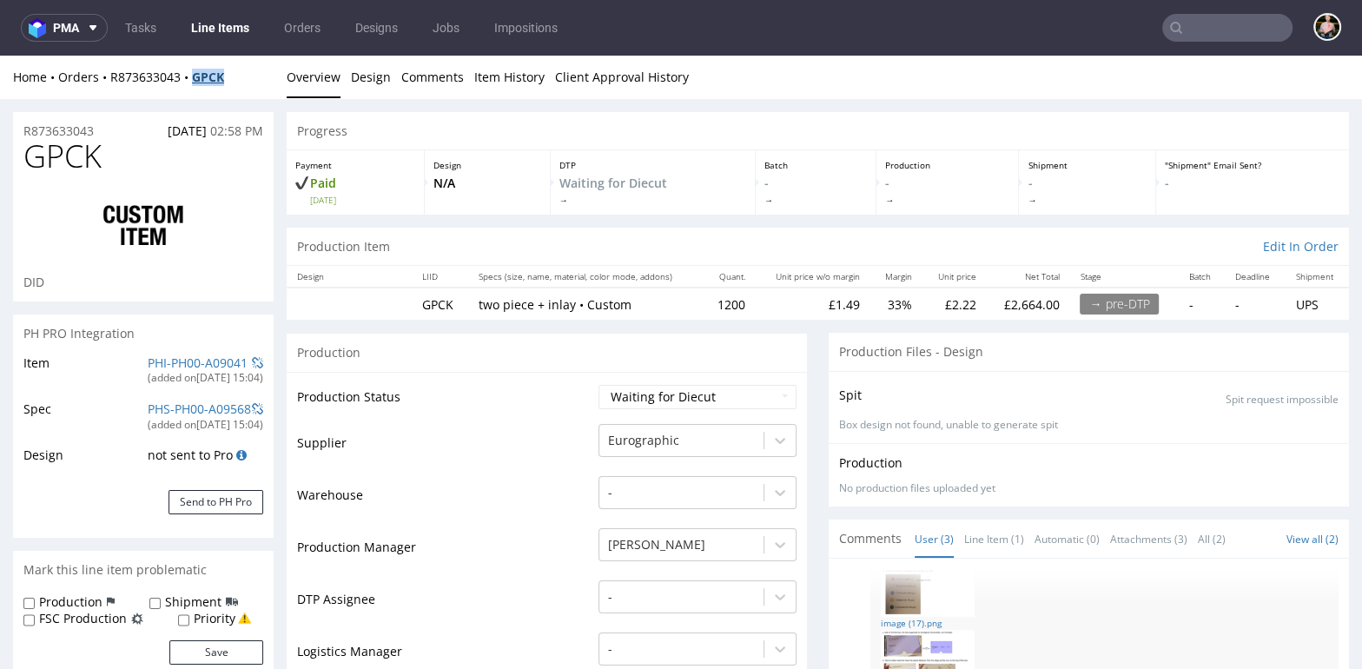
click at [198, 76] on div "Home Orders R873633043 GPCK" at bounding box center [143, 77] width 261 height 17
copy strong "GPCK"
click at [481, 484] on td "Warehouse" at bounding box center [445, 500] width 297 height 52
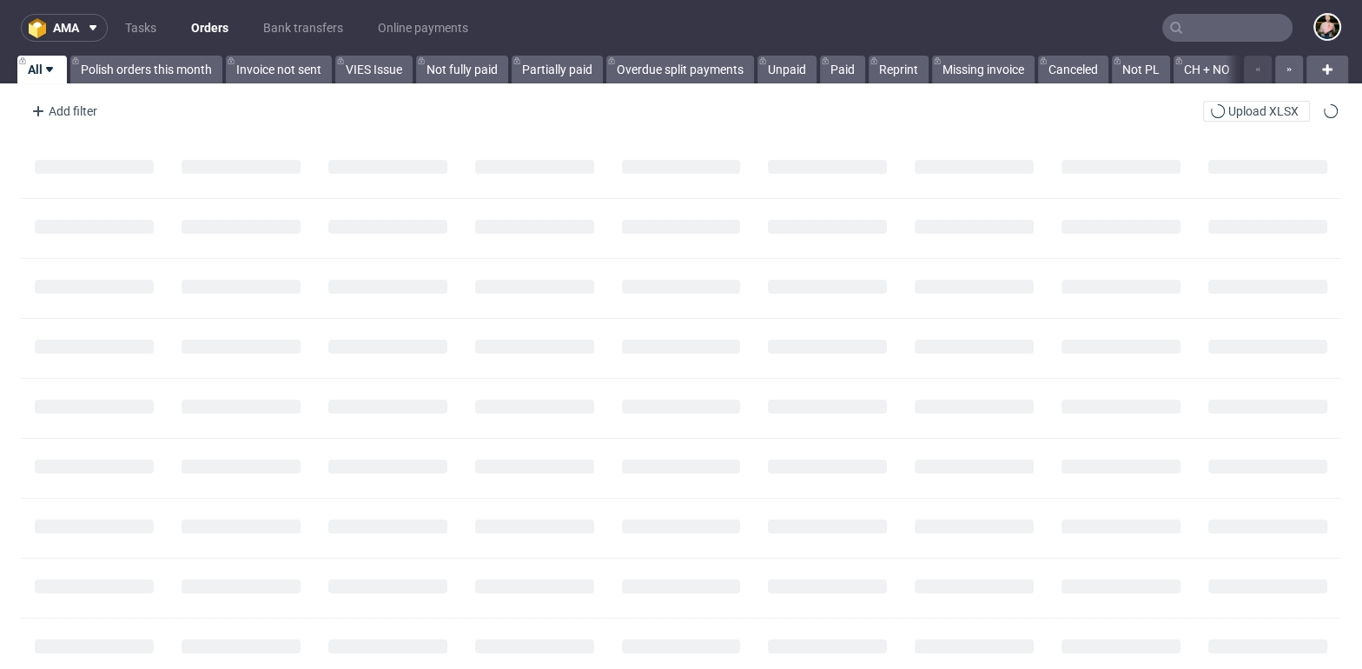
click at [1221, 21] on input "text" at bounding box center [1227, 28] width 130 height 28
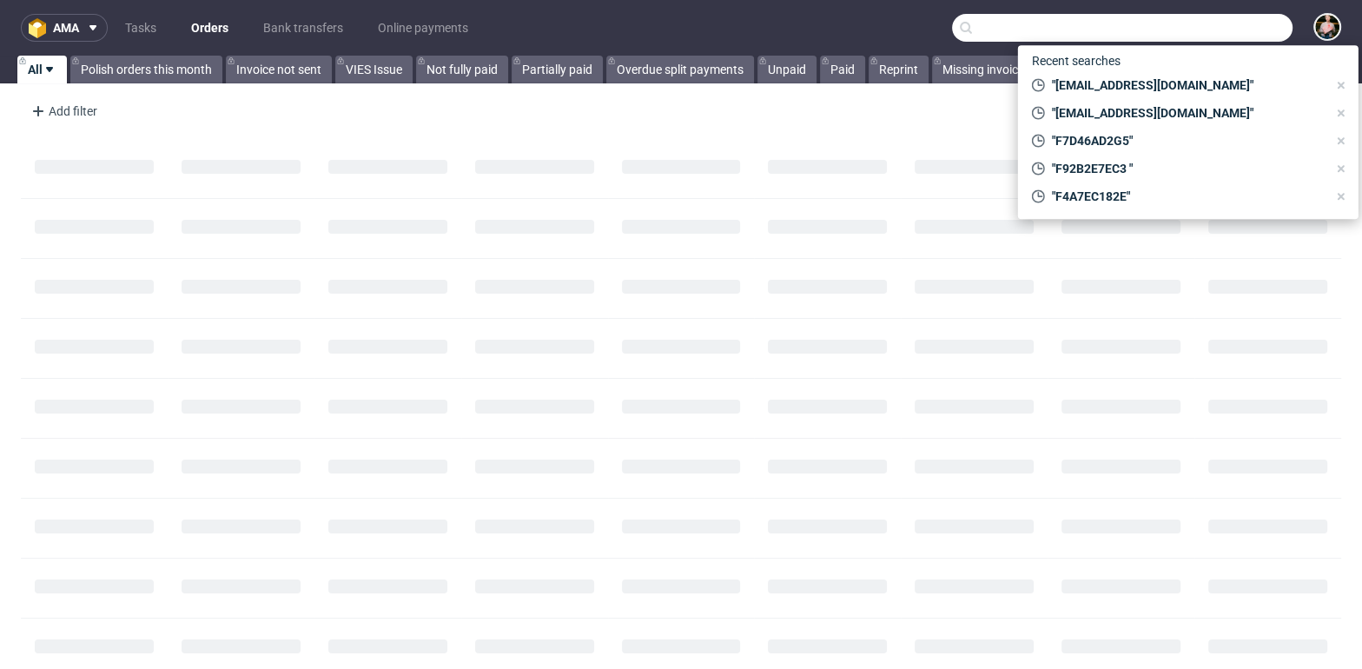
paste input "R620835248"
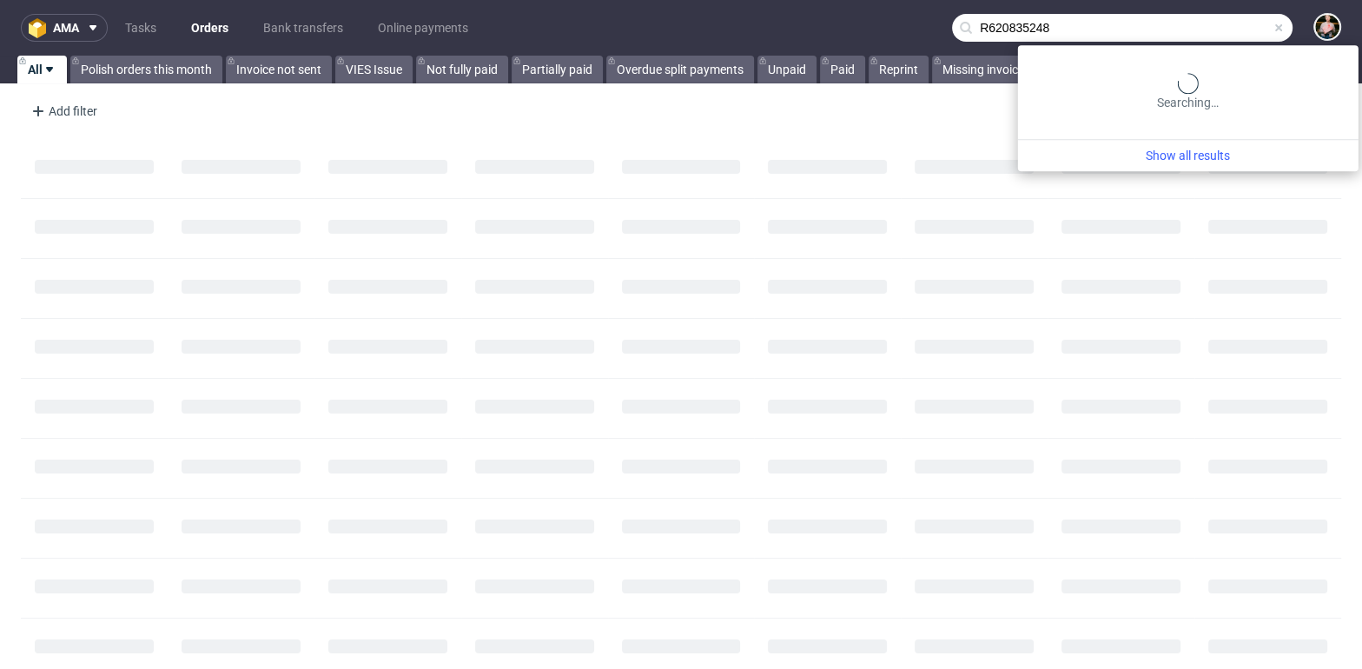
type input "R620835248"
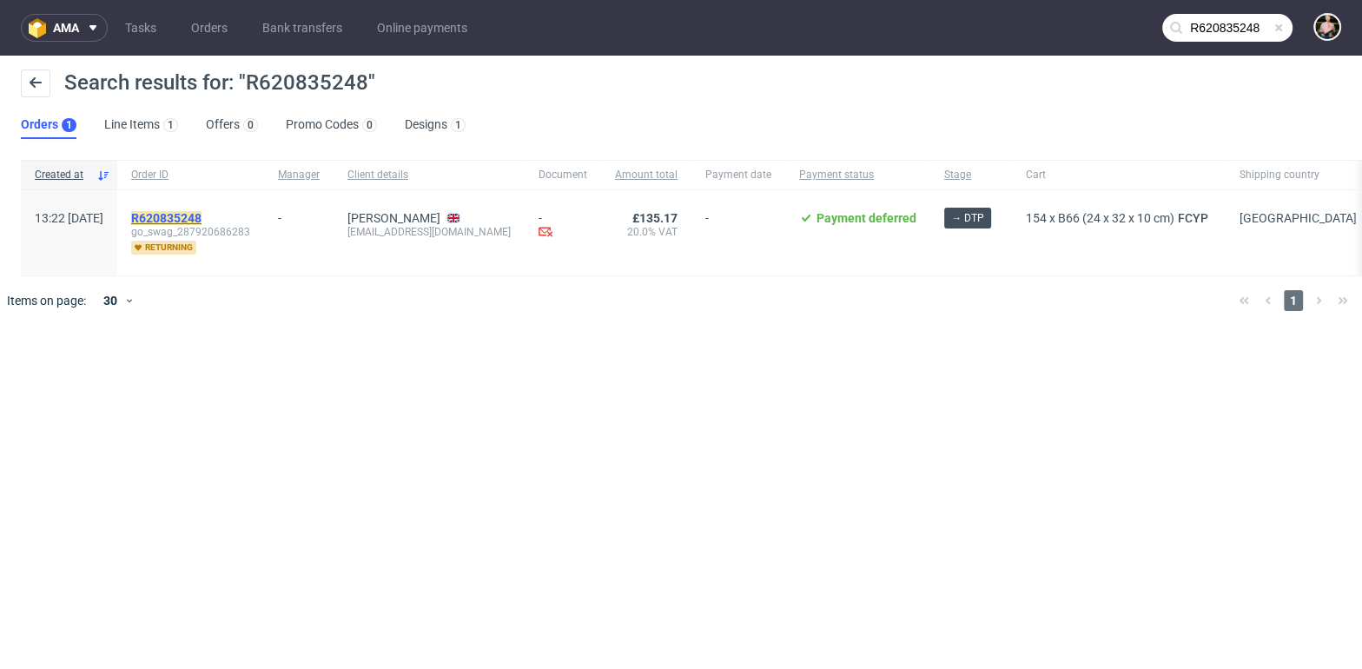
click at [202, 216] on mark "R620835248" at bounding box center [166, 218] width 70 height 14
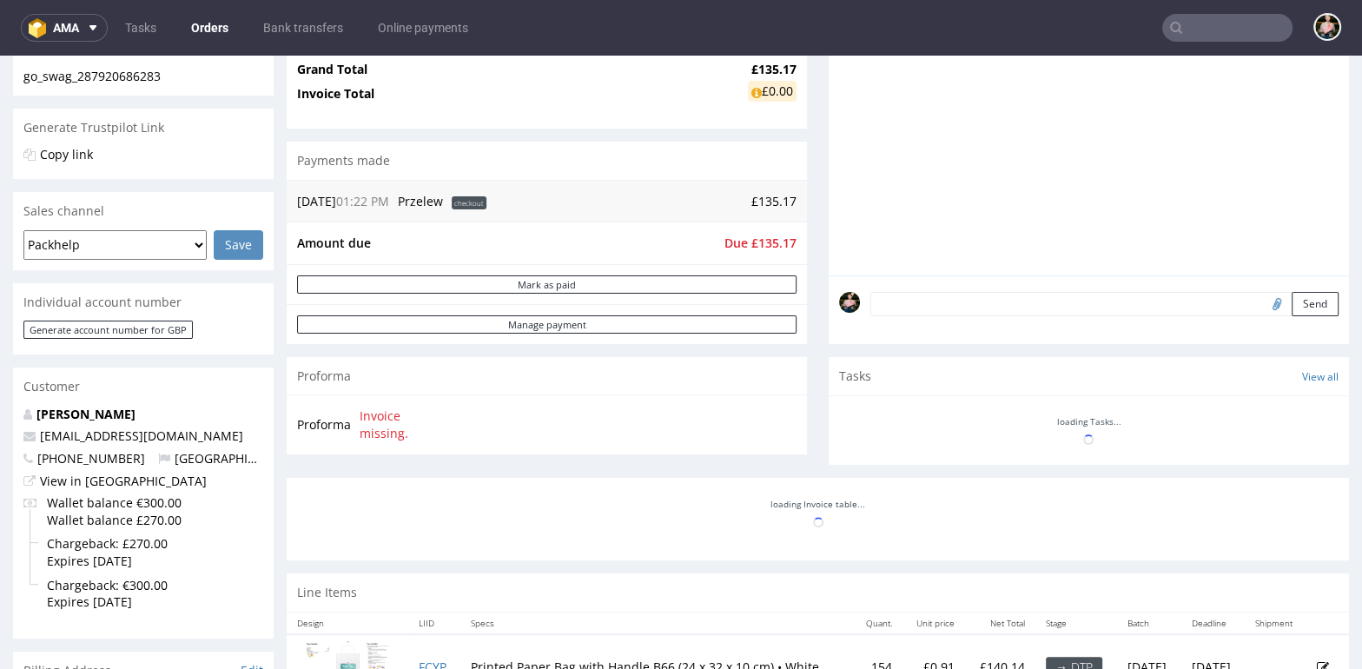
scroll to position [628, 0]
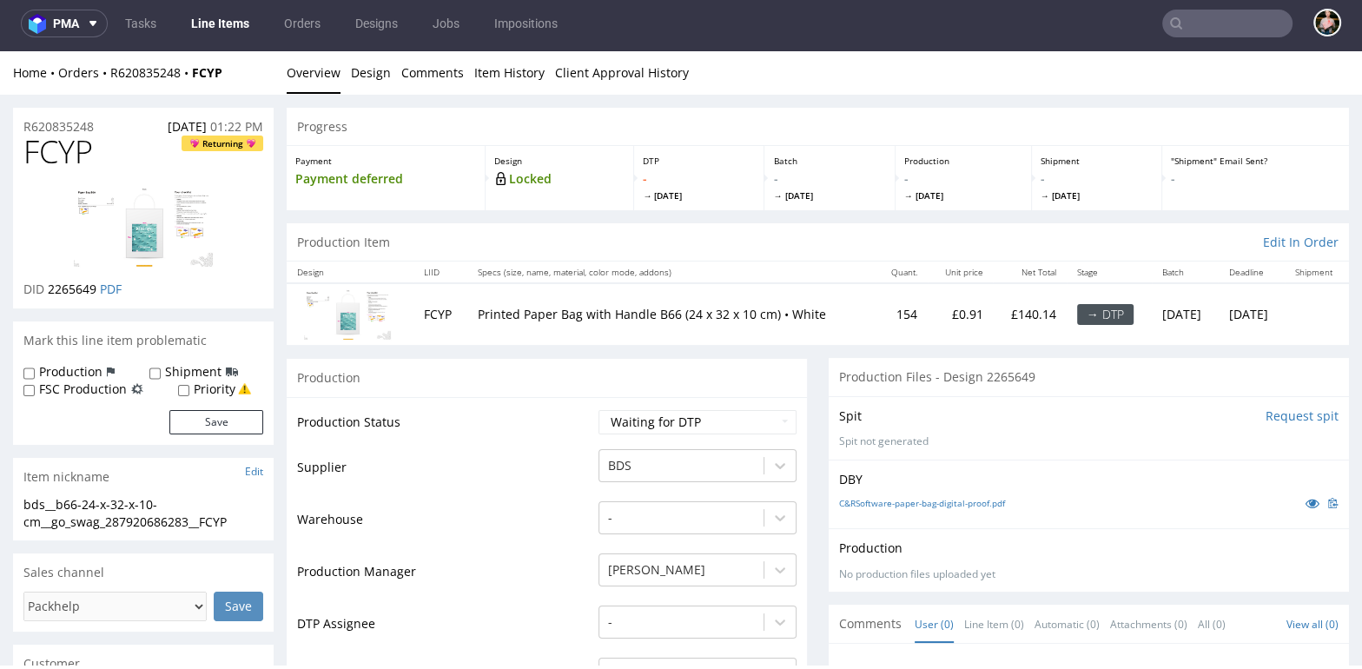
click at [151, 235] on img at bounding box center [143, 227] width 139 height 80
click at [144, 228] on img at bounding box center [143, 227] width 139 height 80
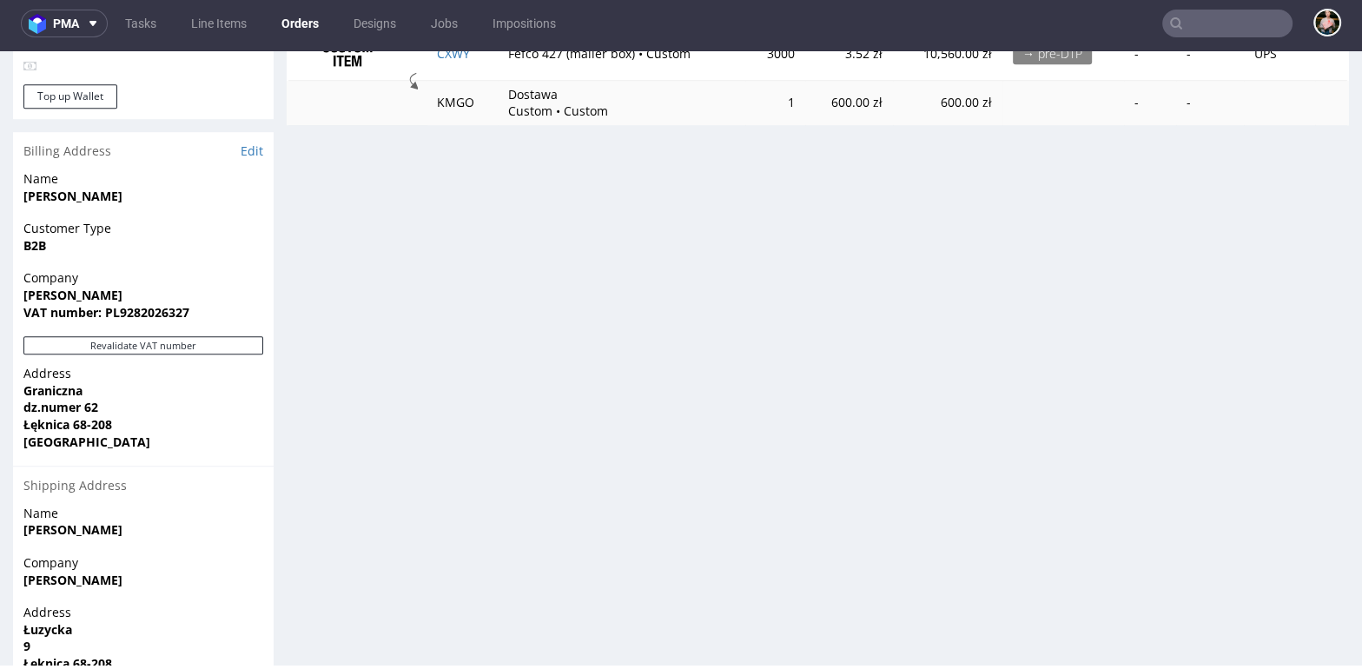
scroll to position [1148, 0]
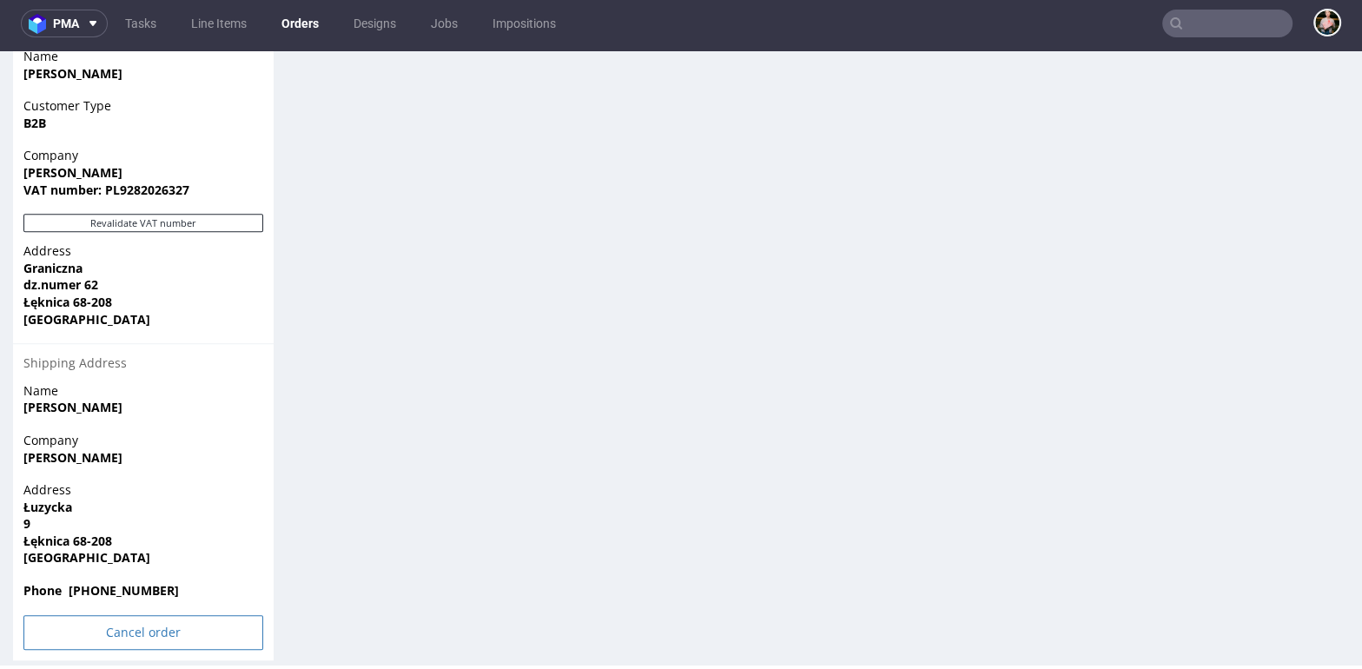
click at [115, 615] on input "Cancel order" at bounding box center [143, 632] width 240 height 35
click at [100, 572] on link "Yes" at bounding box center [117, 569] width 50 height 26
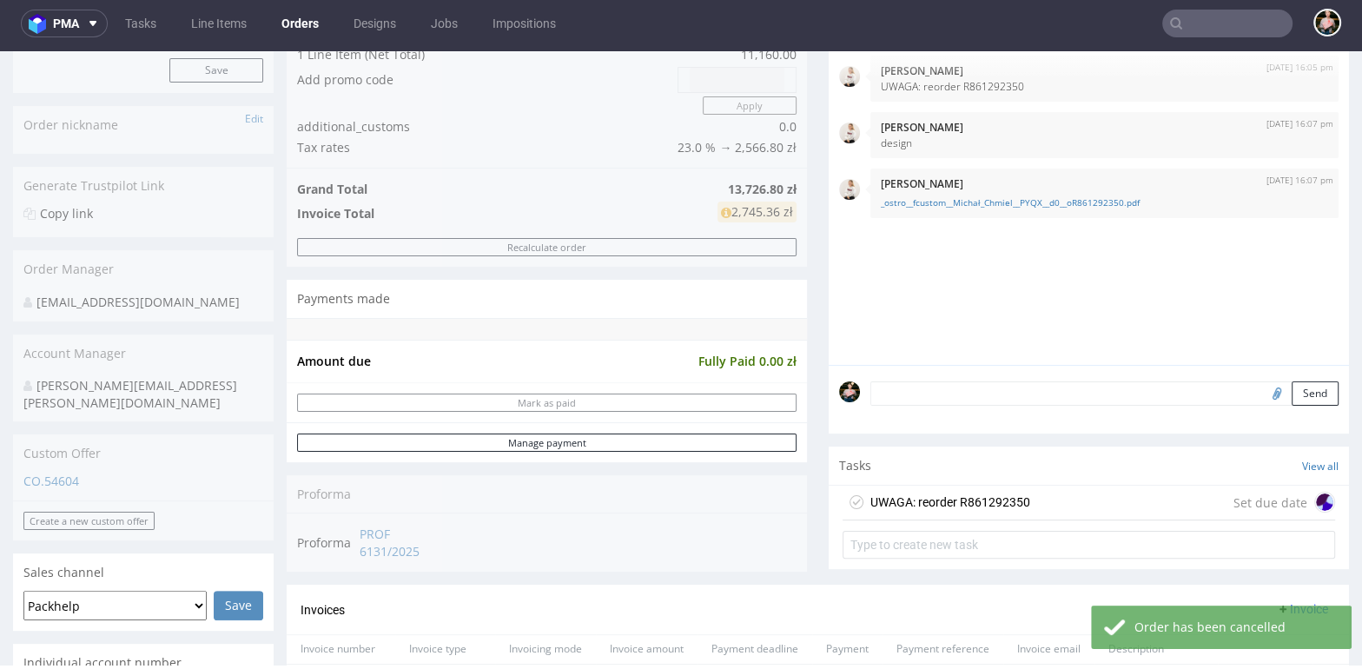
scroll to position [542, 0]
